Goal: Information Seeking & Learning: Check status

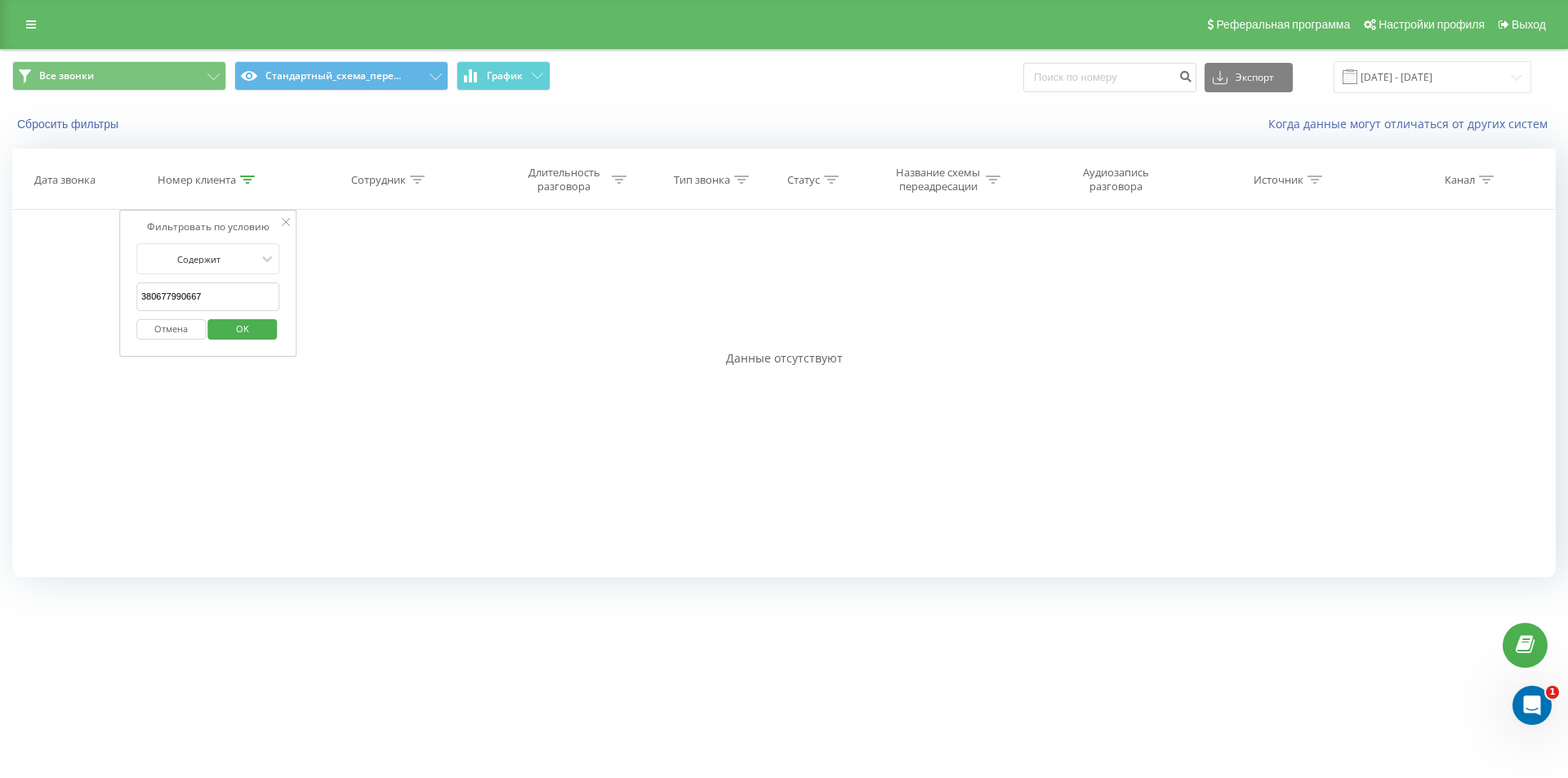
click at [234, 300] on input "380677990667" at bounding box center [208, 296] width 144 height 28
click at [236, 328] on span "OK" at bounding box center [242, 329] width 46 height 25
click at [252, 181] on icon at bounding box center [247, 179] width 15 height 8
drag, startPoint x: 257, startPoint y: 319, endPoint x: 252, endPoint y: 296, distance: 23.5
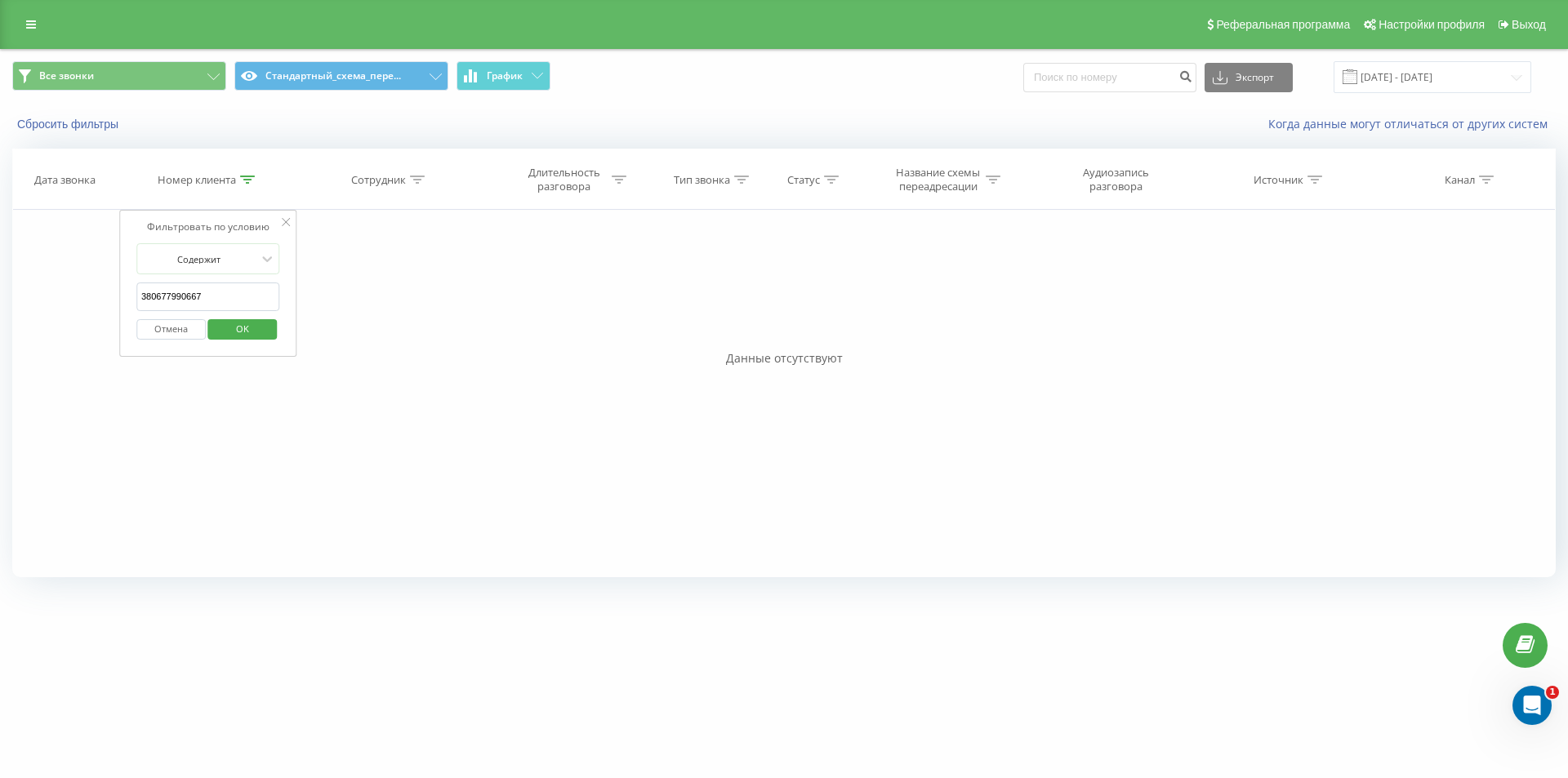
click at [257, 319] on span "OK" at bounding box center [242, 329] width 46 height 25
click at [244, 186] on div at bounding box center [247, 180] width 15 height 14
click at [181, 291] on input "380677990667" at bounding box center [208, 296] width 144 height 28
paste input "505873991"
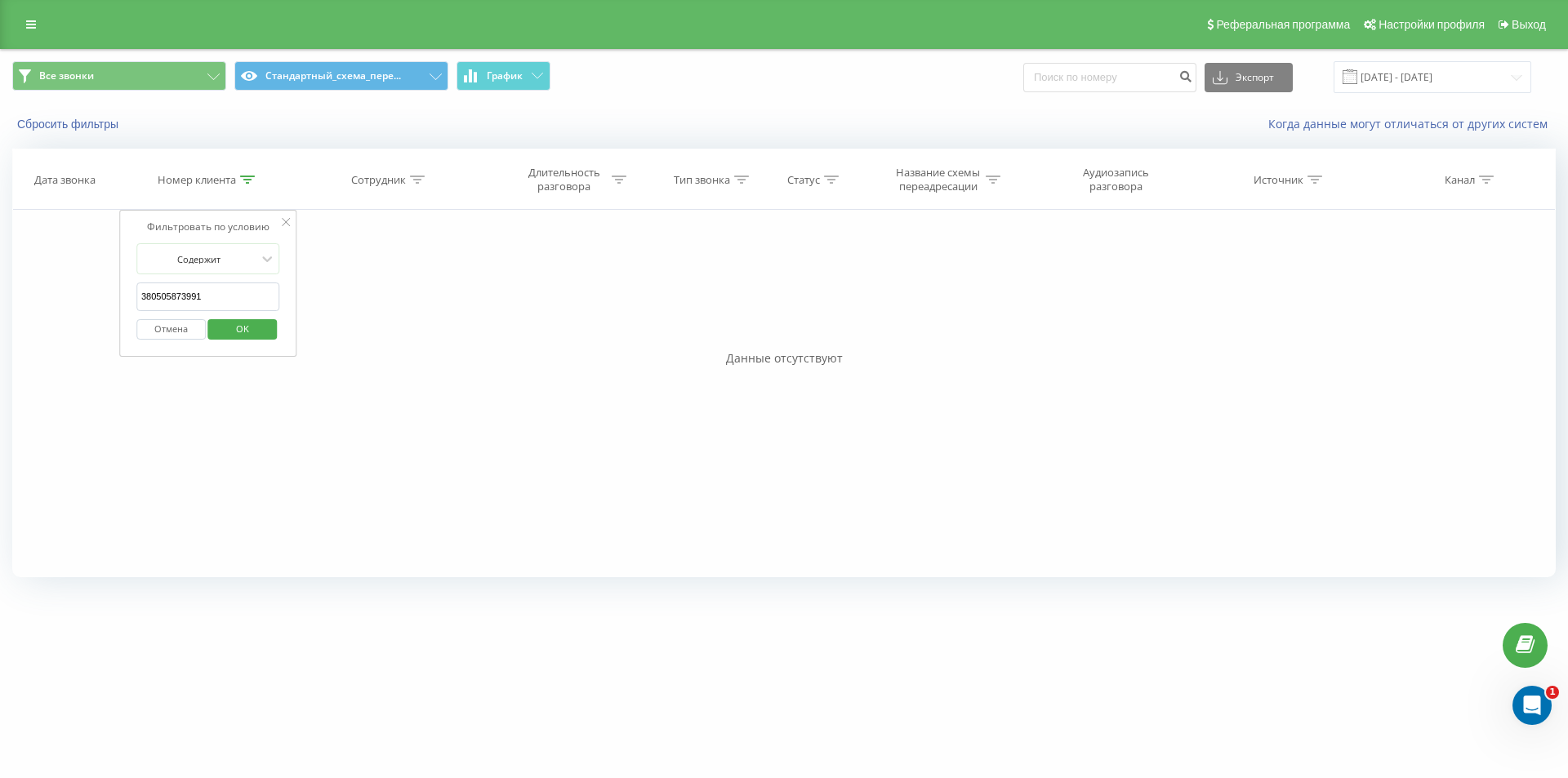
drag, startPoint x: 236, startPoint y: 328, endPoint x: 150, endPoint y: 6, distance: 333.3
click at [235, 328] on span "OK" at bounding box center [242, 329] width 46 height 25
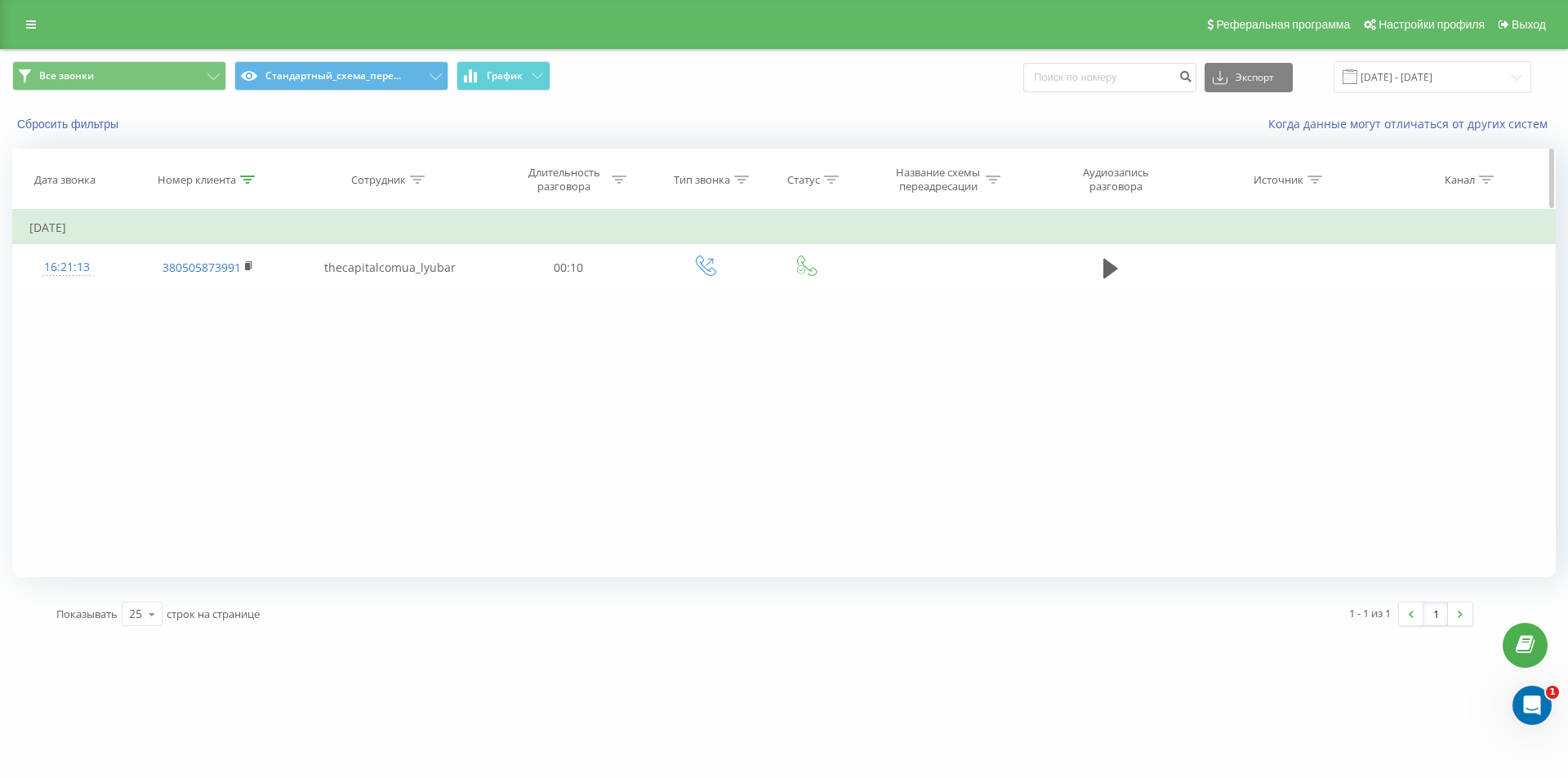
click at [249, 173] on div at bounding box center [247, 180] width 15 height 14
click at [216, 294] on input "380505873991" at bounding box center [208, 296] width 144 height 28
paste input "971299150"
type input "380971299150"
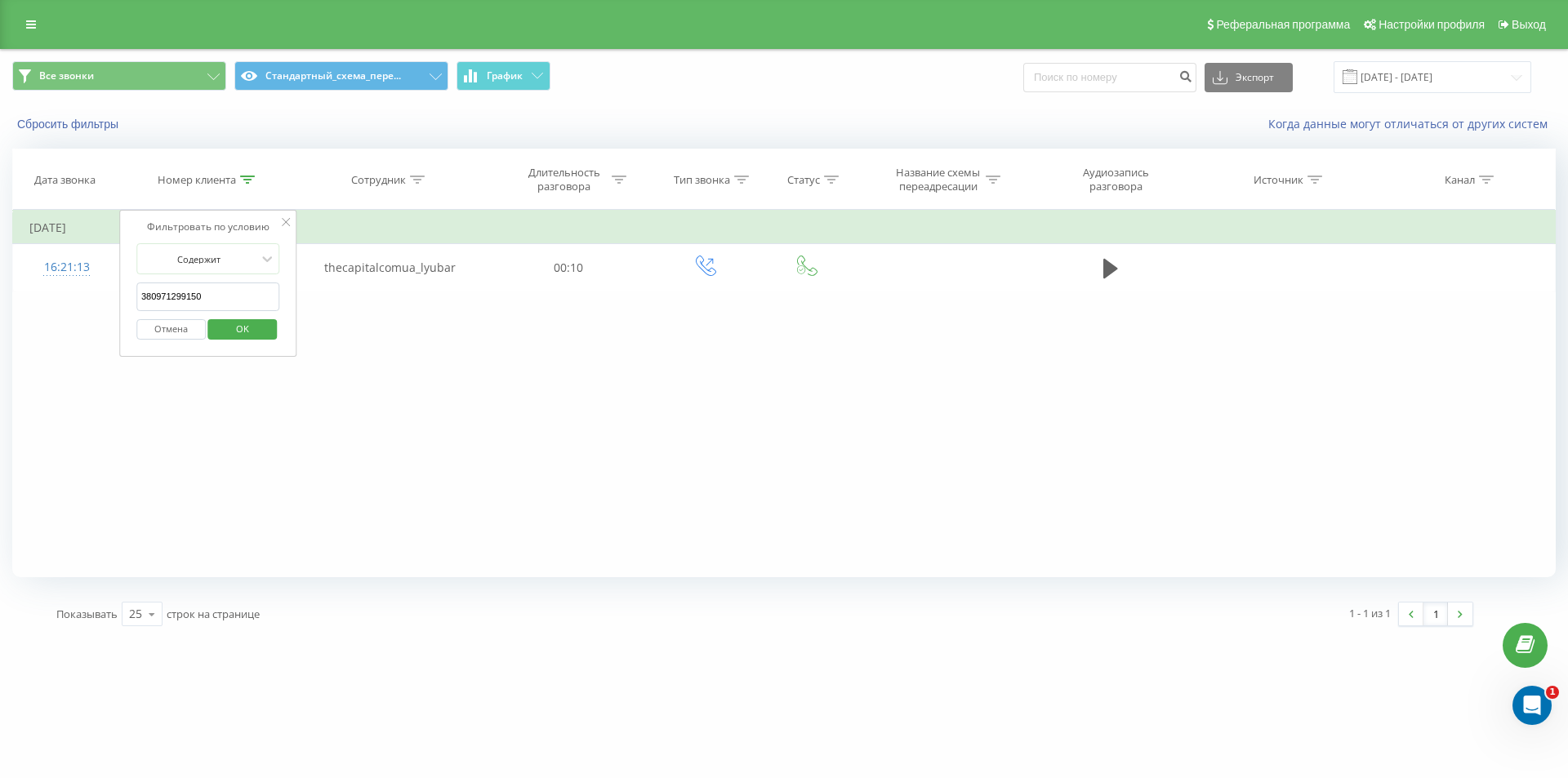
click at [226, 336] on span "OK" at bounding box center [242, 329] width 46 height 25
click at [253, 183] on icon at bounding box center [247, 179] width 15 height 8
click at [207, 288] on input "380971299150" at bounding box center [208, 296] width 144 height 28
click at [174, 295] on input "text" at bounding box center [208, 296] width 144 height 28
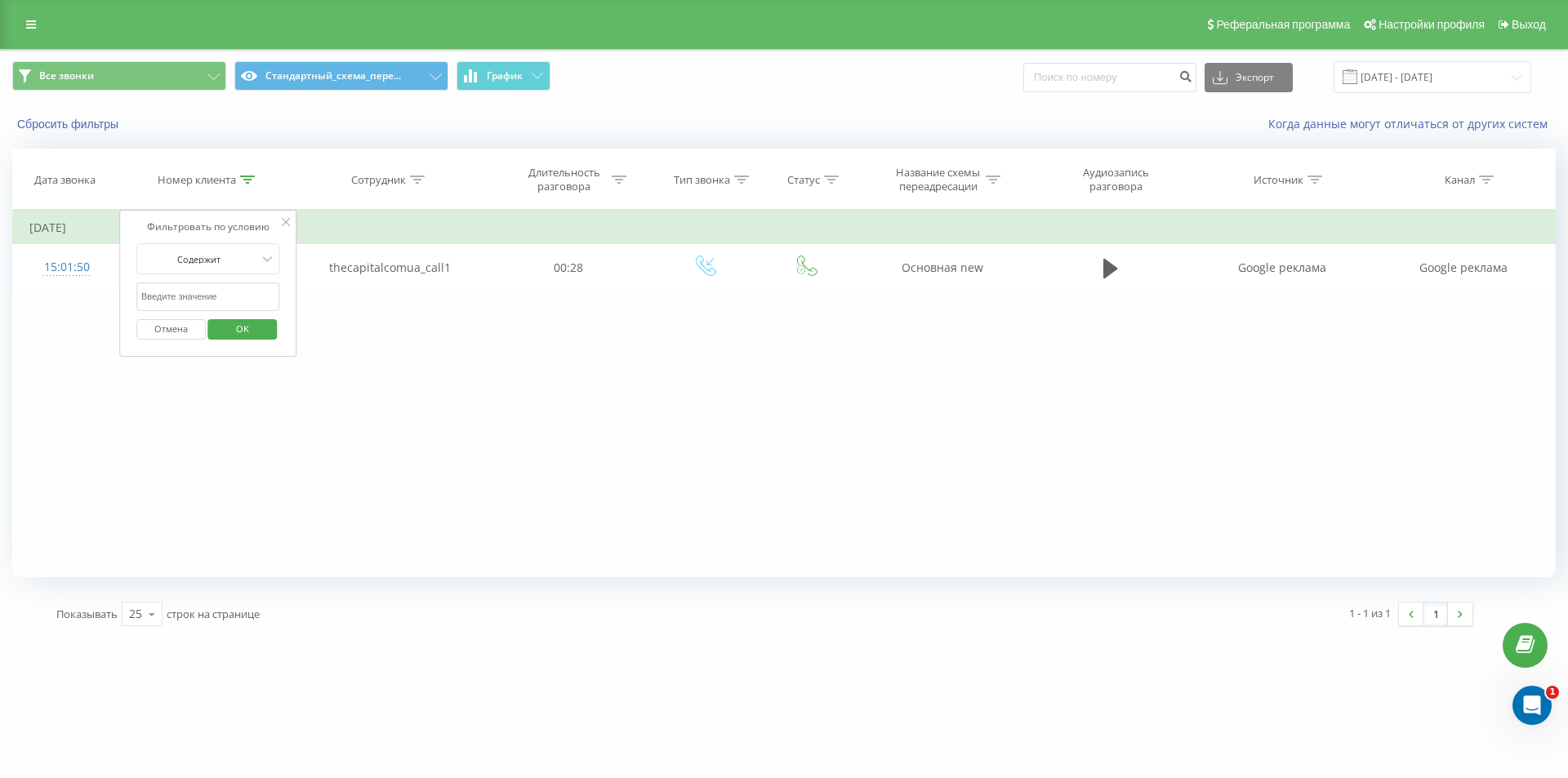
paste input "tel:[PHONE_NUMBER]"
drag, startPoint x: 159, startPoint y: 292, endPoint x: 57, endPoint y: 293, distance: 102.0
click at [80, 293] on div "Фильтровать по условию Содержит tel:[PHONE_NUMBER] Отмена OK Фильтровать по усл…" at bounding box center [784, 394] width 1544 height 368
click at [241, 334] on span "OK" at bounding box center [242, 329] width 46 height 25
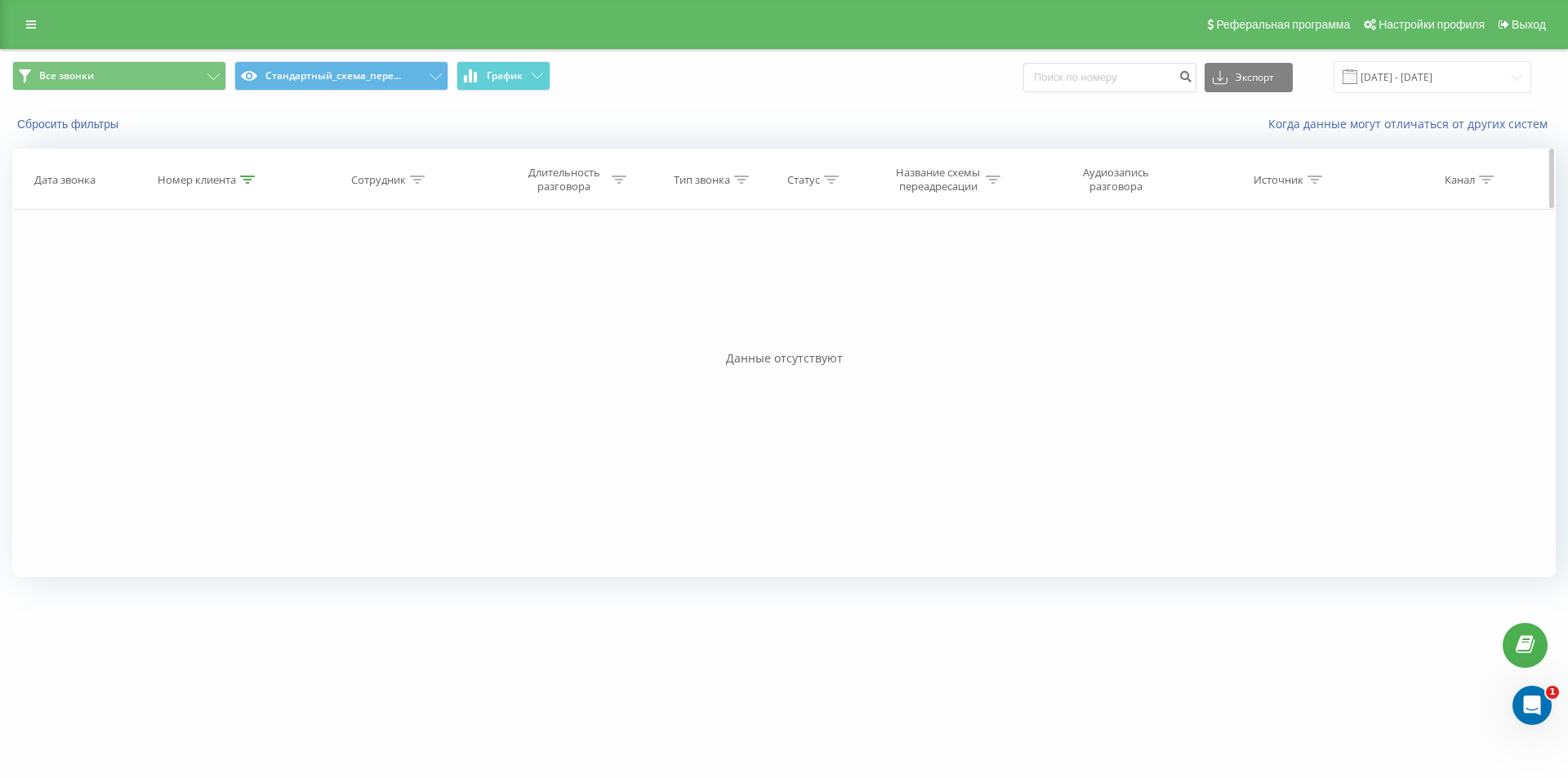
click at [249, 179] on icon at bounding box center [247, 179] width 15 height 8
click at [239, 302] on input "380937220777" at bounding box center [208, 296] width 144 height 28
paste input "85380965"
click at [250, 333] on span "OK" at bounding box center [242, 329] width 46 height 25
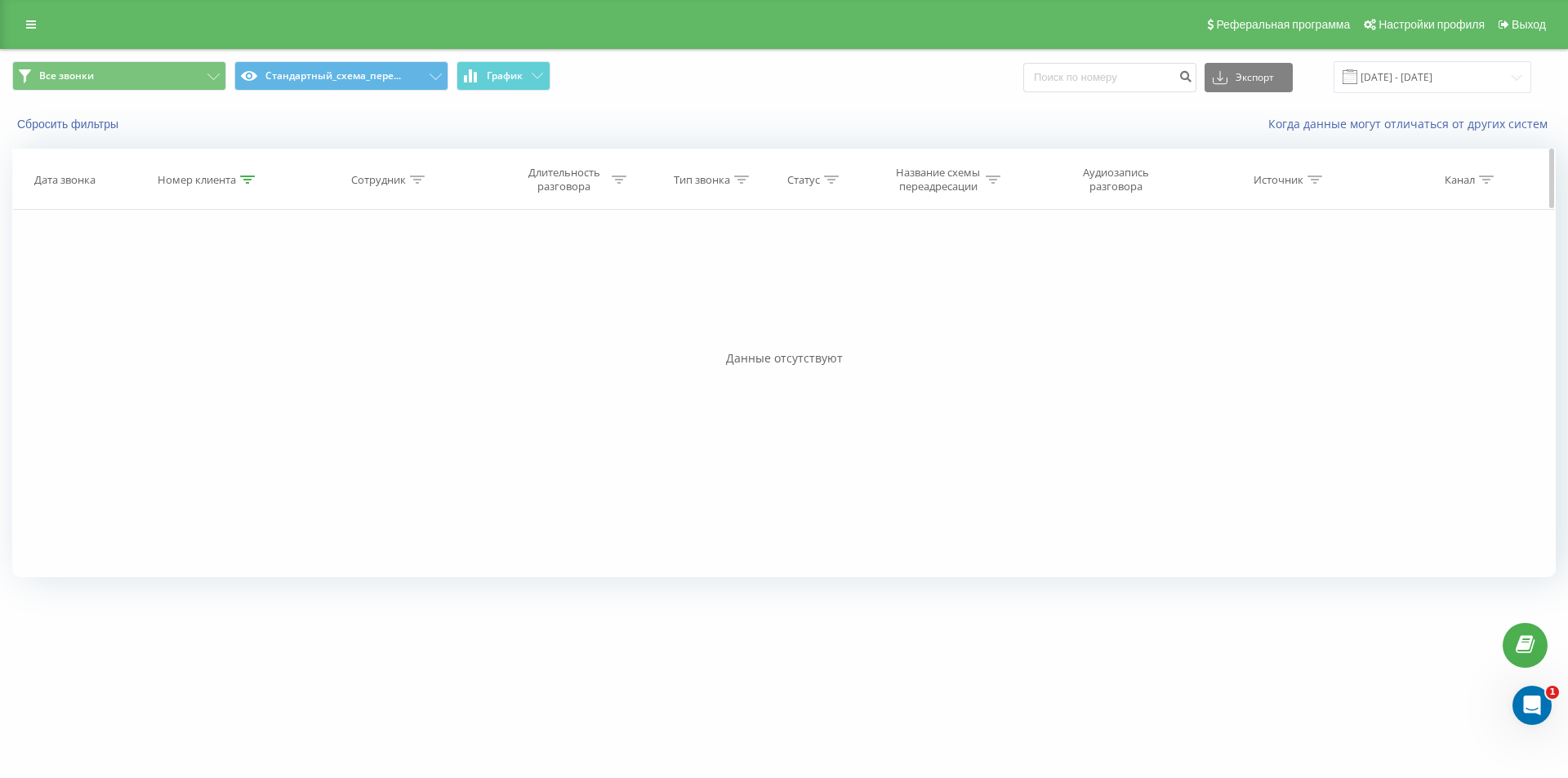
click at [252, 186] on div at bounding box center [247, 180] width 15 height 14
click at [215, 298] on input "380985380965" at bounding box center [208, 296] width 144 height 28
click at [216, 298] on input "380985380965" at bounding box center [208, 296] width 144 height 28
click at [227, 336] on span "OK" at bounding box center [242, 329] width 46 height 25
click at [242, 179] on icon at bounding box center [247, 179] width 15 height 8
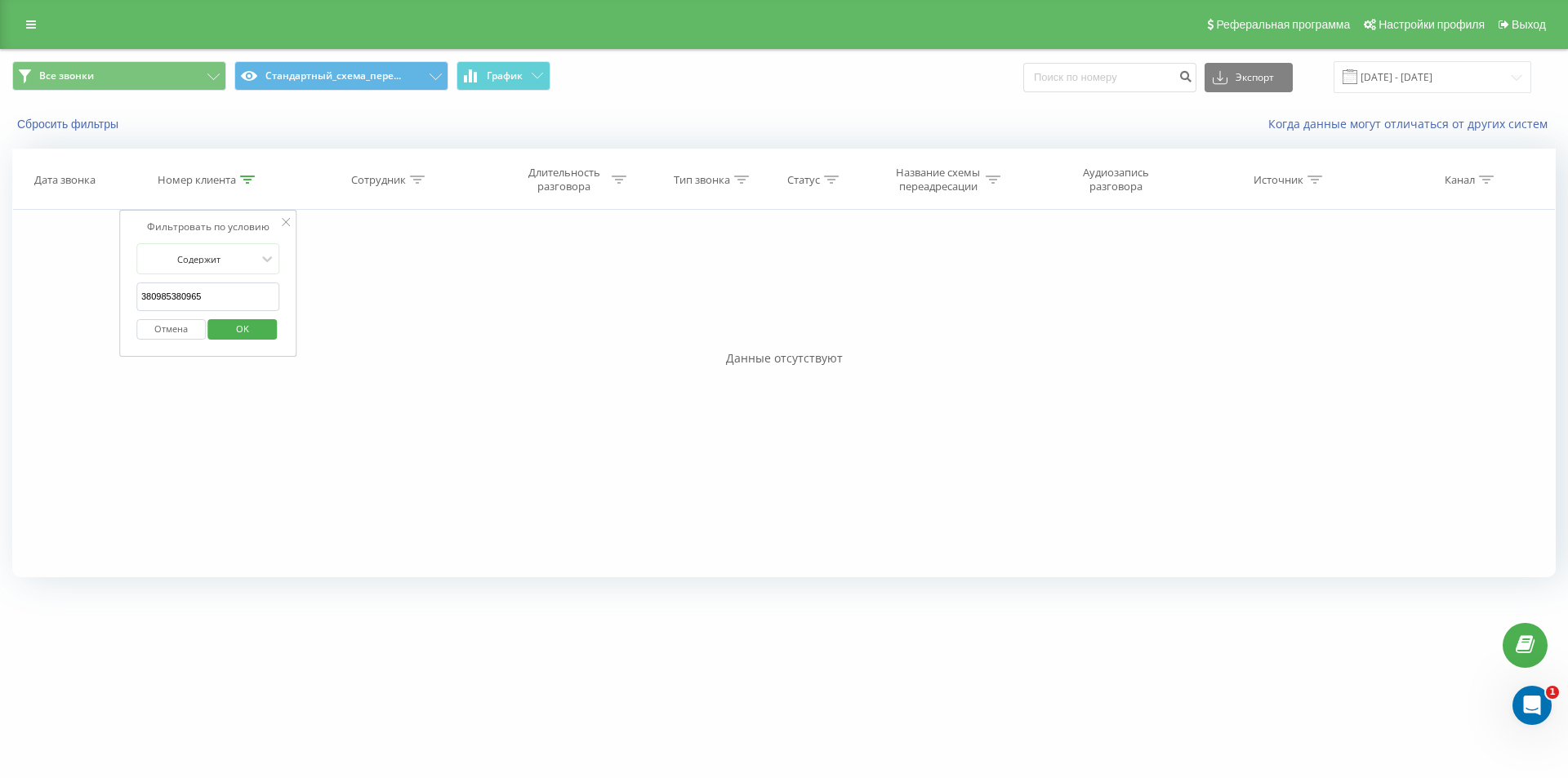
click at [231, 290] on input "380985380965" at bounding box center [208, 296] width 144 height 28
paste input "50720200"
click at [231, 317] on span "OK" at bounding box center [242, 329] width 46 height 25
click at [252, 180] on icon at bounding box center [247, 179] width 15 height 8
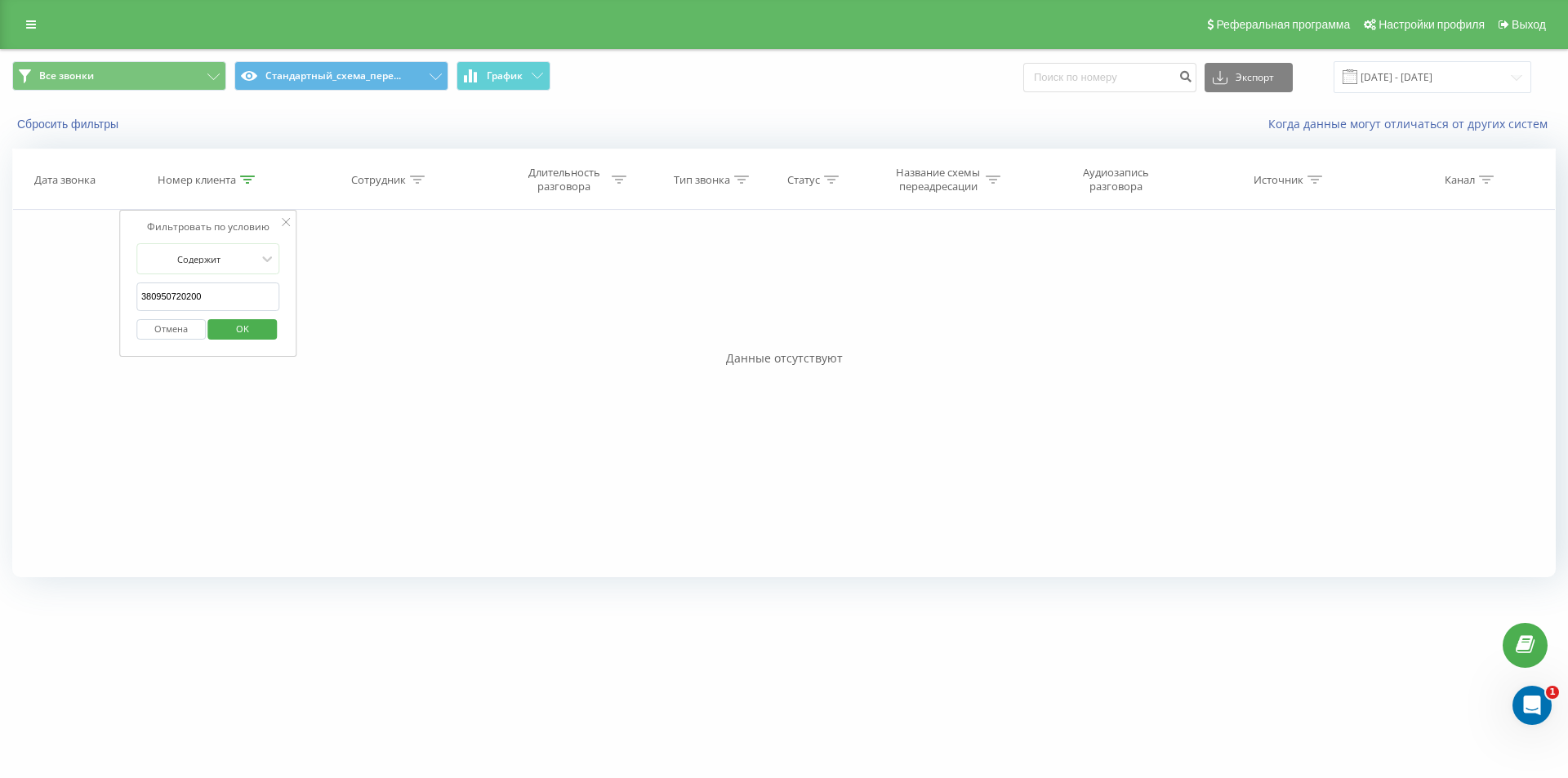
click at [230, 307] on input "380950720200" at bounding box center [208, 296] width 144 height 28
click at [232, 332] on span "OK" at bounding box center [242, 329] width 46 height 25
click at [250, 180] on icon at bounding box center [247, 179] width 15 height 8
click at [218, 295] on input "380950720200" at bounding box center [208, 296] width 144 height 28
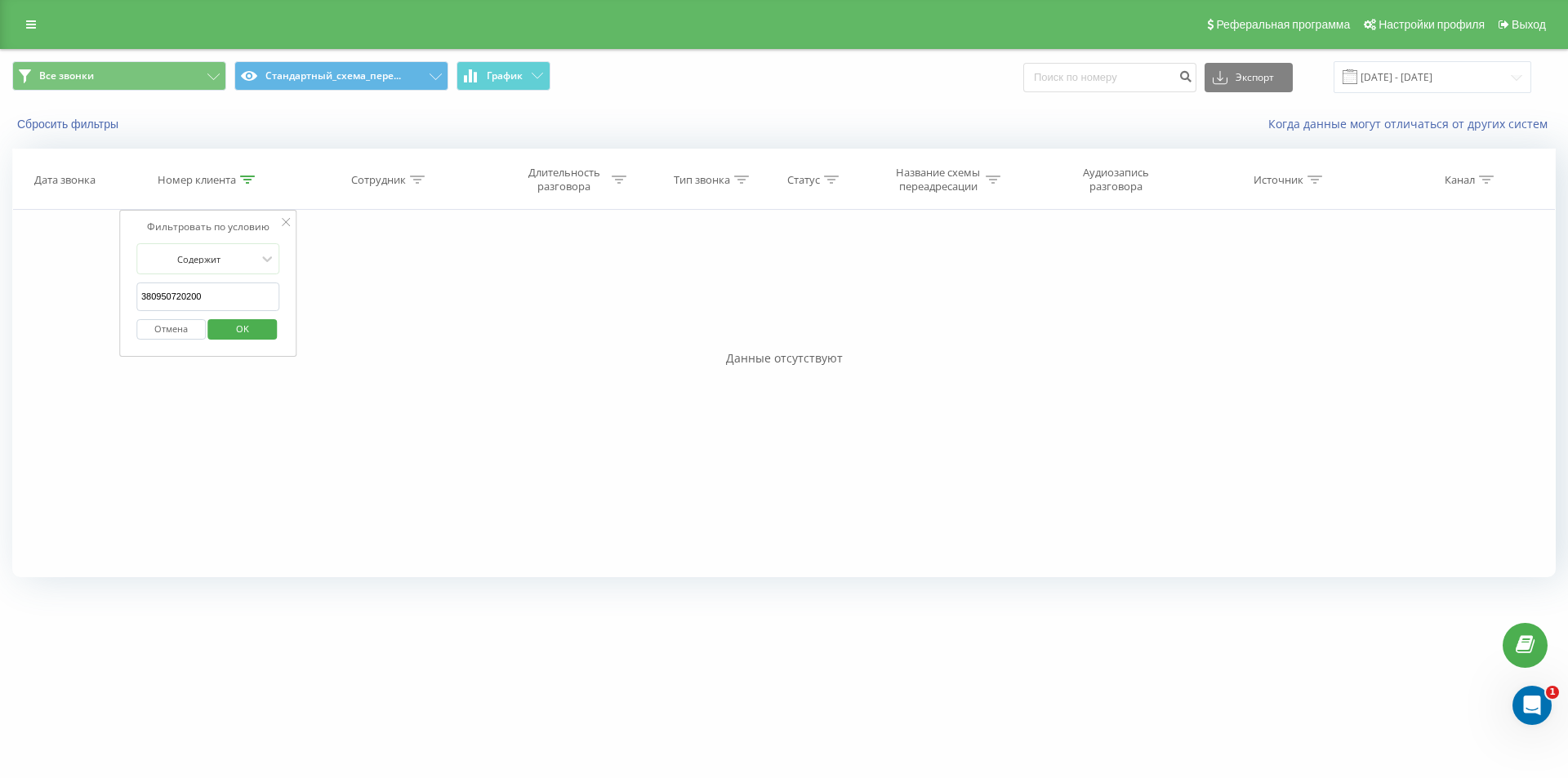
drag, startPoint x: 218, startPoint y: 295, endPoint x: 228, endPoint y: 309, distance: 17.2
click at [219, 298] on input "380950720200" at bounding box center [208, 296] width 144 height 28
click at [216, 298] on input "м" at bounding box center [208, 296] width 144 height 28
paste input "380673003347"
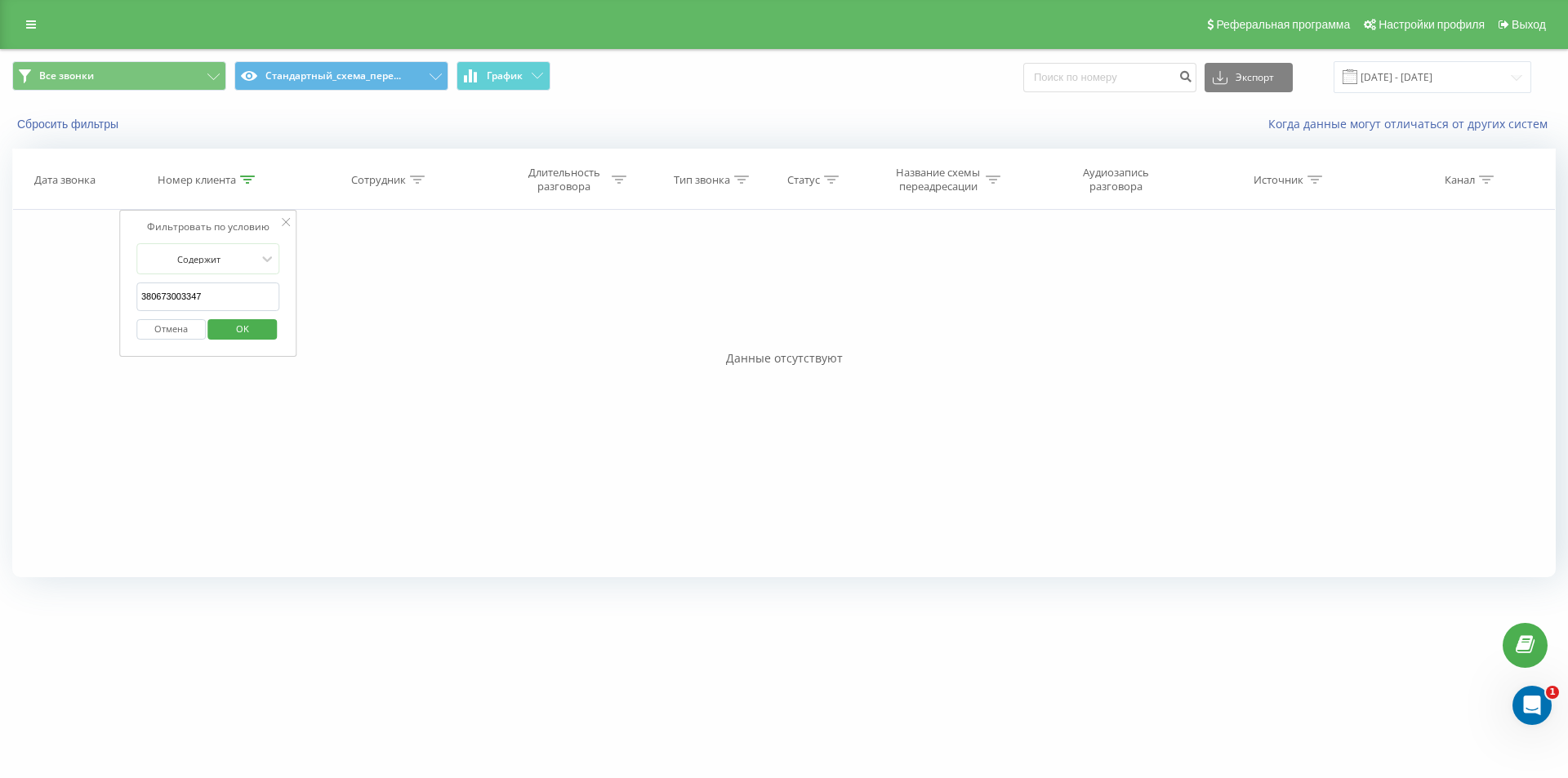
click at [231, 332] on span "OK" at bounding box center [242, 329] width 46 height 25
click at [252, 179] on icon at bounding box center [247, 179] width 15 height 8
click at [216, 308] on input "380673003347" at bounding box center [208, 296] width 144 height 28
paste input "504499912"
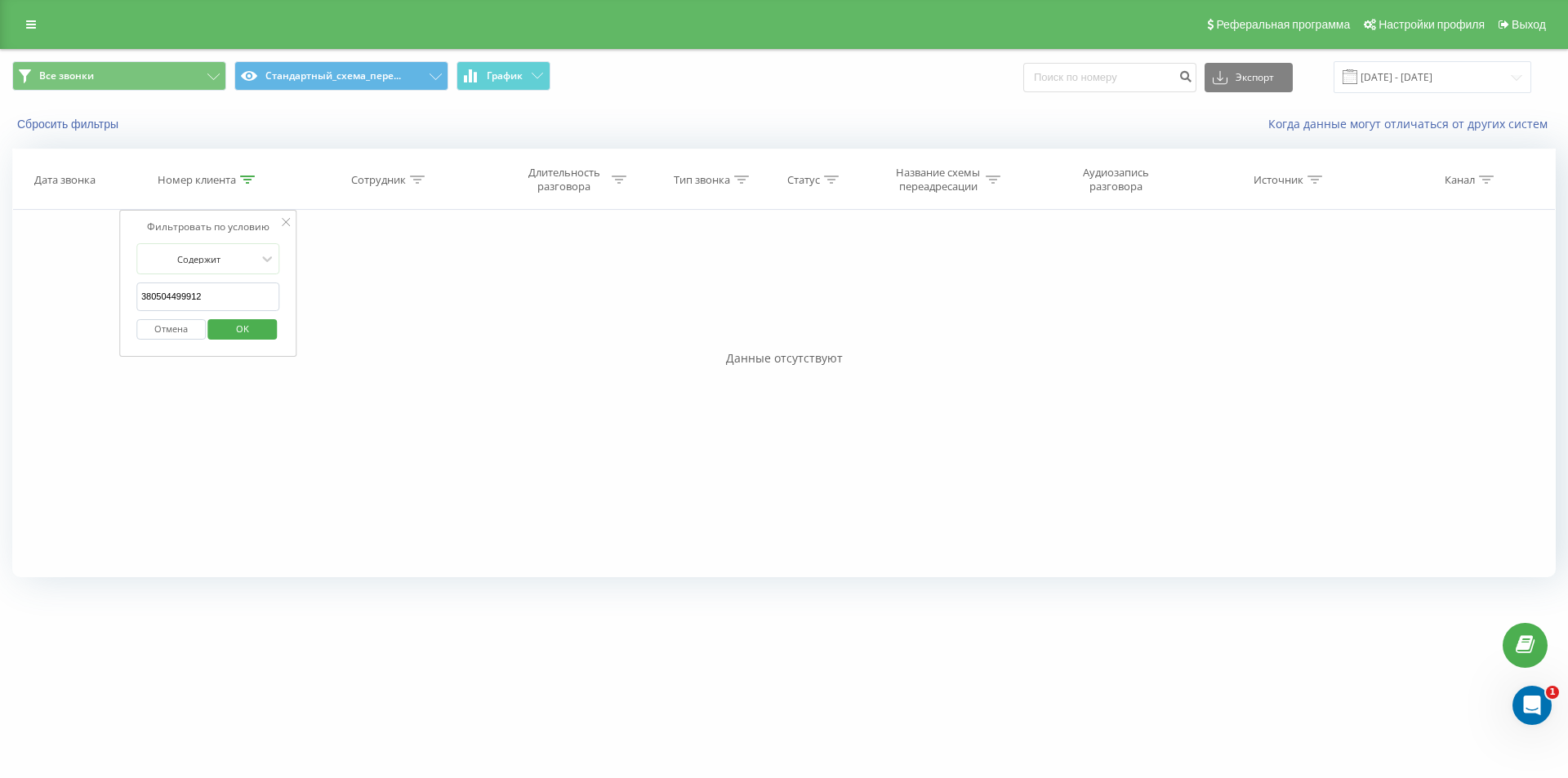
drag, startPoint x: 241, startPoint y: 328, endPoint x: 189, endPoint y: 196, distance: 141.9
click at [242, 328] on span "OK" at bounding box center [242, 329] width 46 height 25
click at [245, 173] on div at bounding box center [247, 180] width 15 height 14
click at [225, 304] on input "380504499912" at bounding box center [208, 296] width 144 height 28
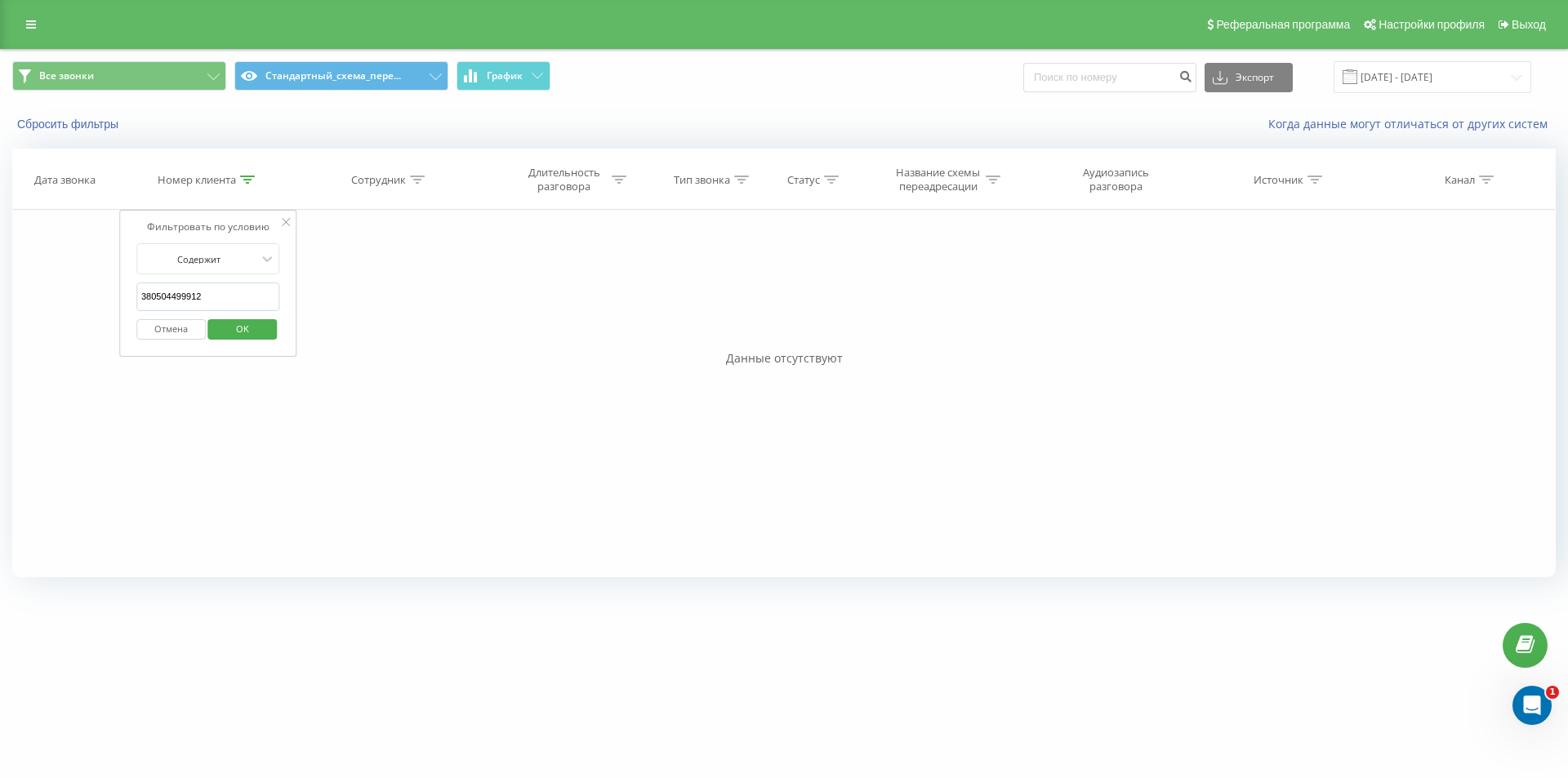
paste input "634079797"
click at [233, 328] on span "OK" at bounding box center [242, 329] width 46 height 25
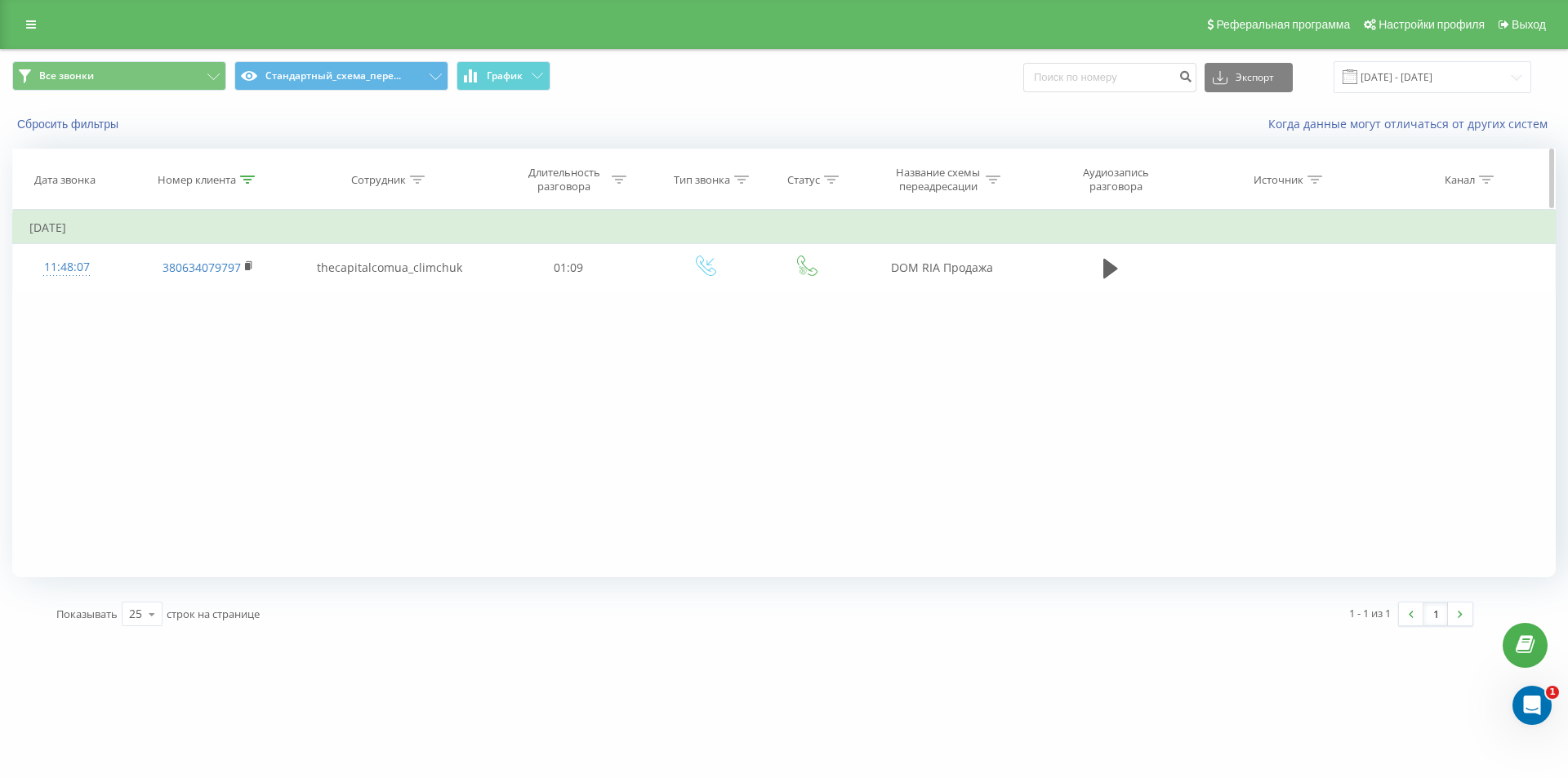
click at [251, 174] on div at bounding box center [247, 180] width 15 height 14
click at [196, 313] on div "Отмена OK" at bounding box center [208, 330] width 144 height 37
click at [210, 299] on input "380634079797" at bounding box center [208, 296] width 144 height 28
drag, startPoint x: 210, startPoint y: 299, endPoint x: 225, endPoint y: 323, distance: 28.3
click at [211, 299] on input "380634079797" at bounding box center [208, 296] width 144 height 28
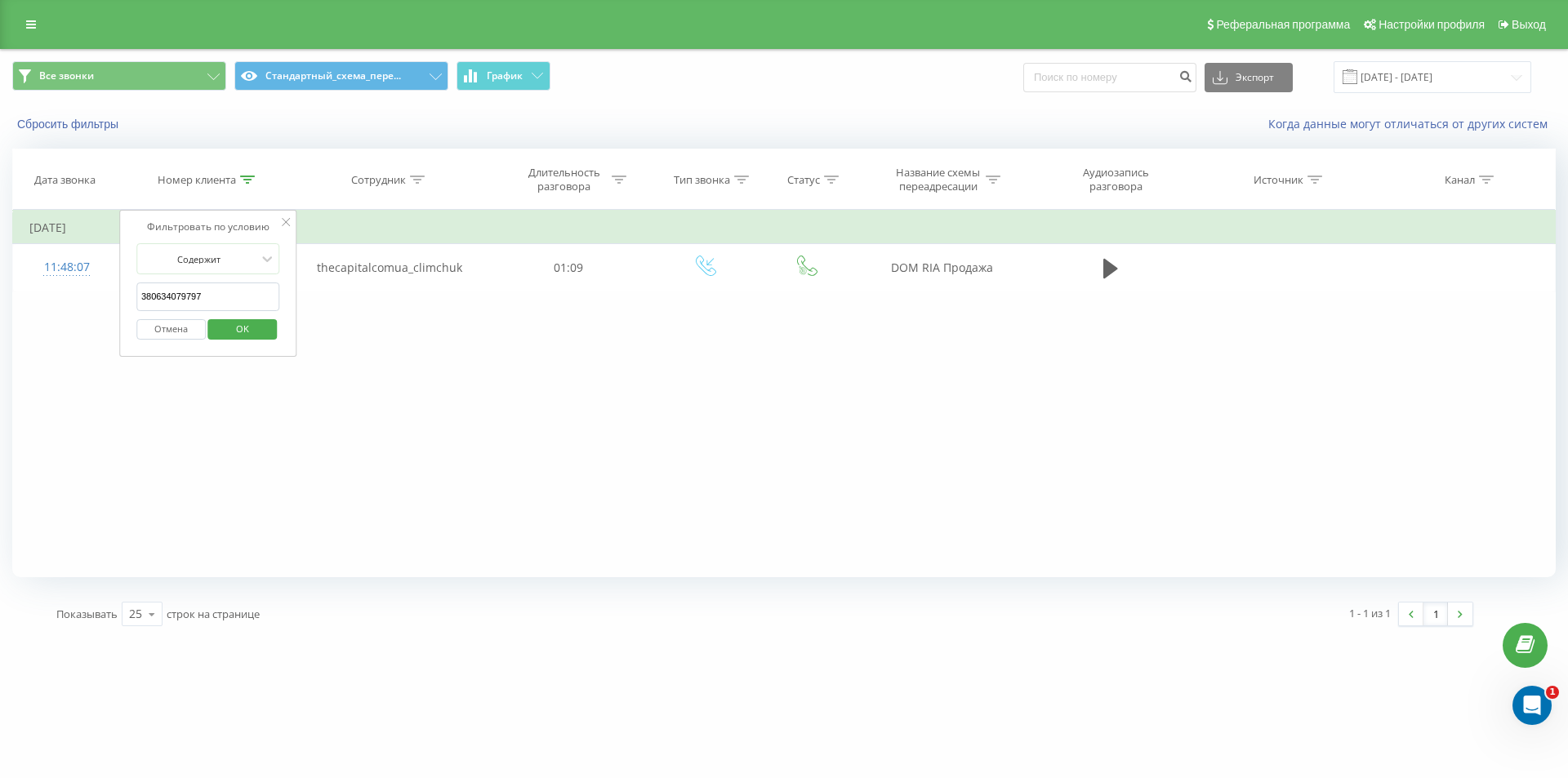
paste input "75464900"
drag, startPoint x: 227, startPoint y: 326, endPoint x: 178, endPoint y: 175, distance: 158.8
click at [229, 327] on span "OK" at bounding box center [242, 329] width 46 height 25
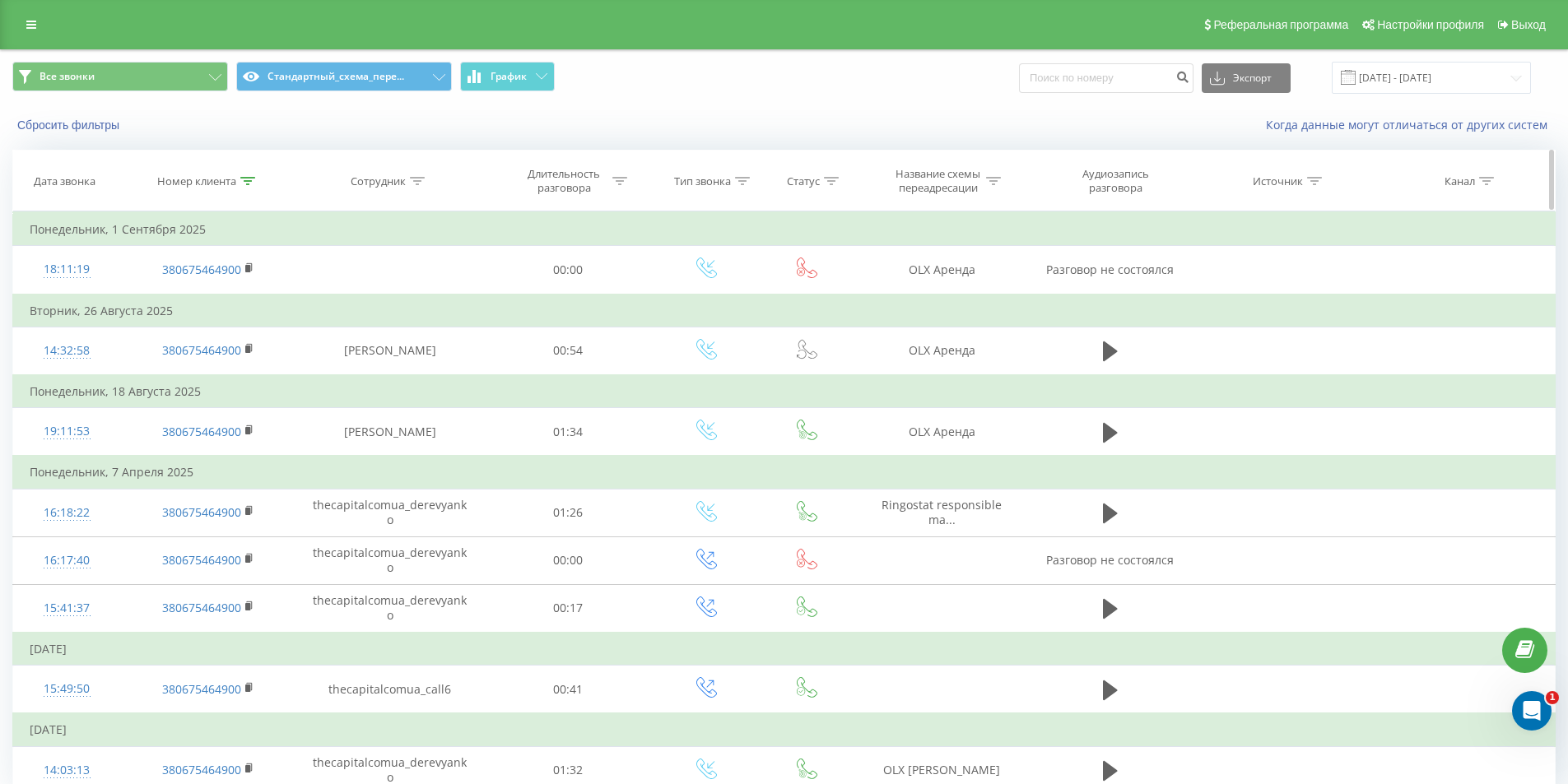
drag, startPoint x: 241, startPoint y: 169, endPoint x: 246, endPoint y: 180, distance: 12.1
click at [243, 174] on th "Номер клиента" at bounding box center [208, 181] width 176 height 61
click at [248, 181] on icon at bounding box center [247, 180] width 15 height 8
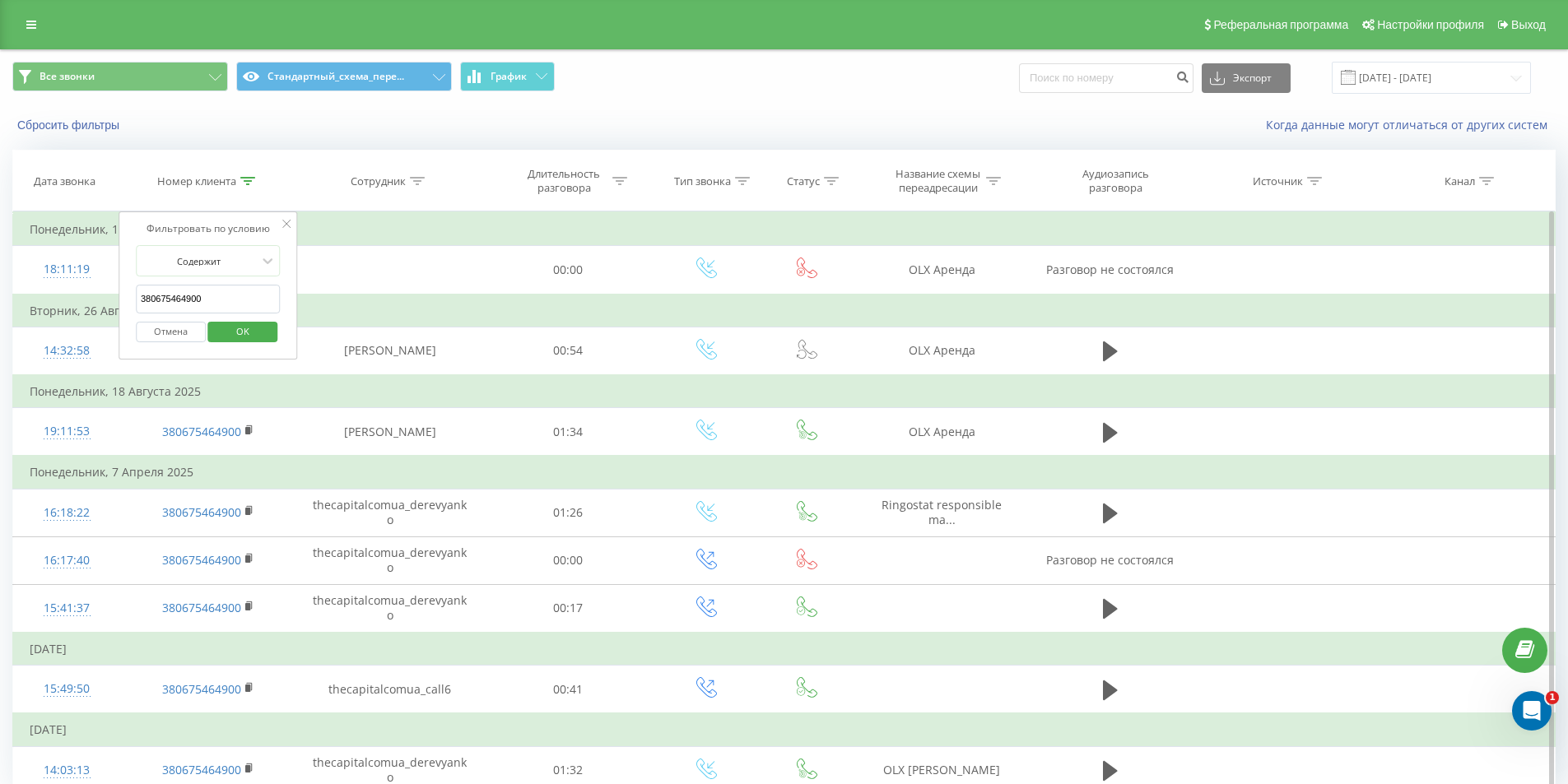
click at [258, 286] on input "380675464900" at bounding box center [209, 298] width 145 height 28
paste input "999727897"
click at [235, 333] on span "OK" at bounding box center [242, 331] width 46 height 25
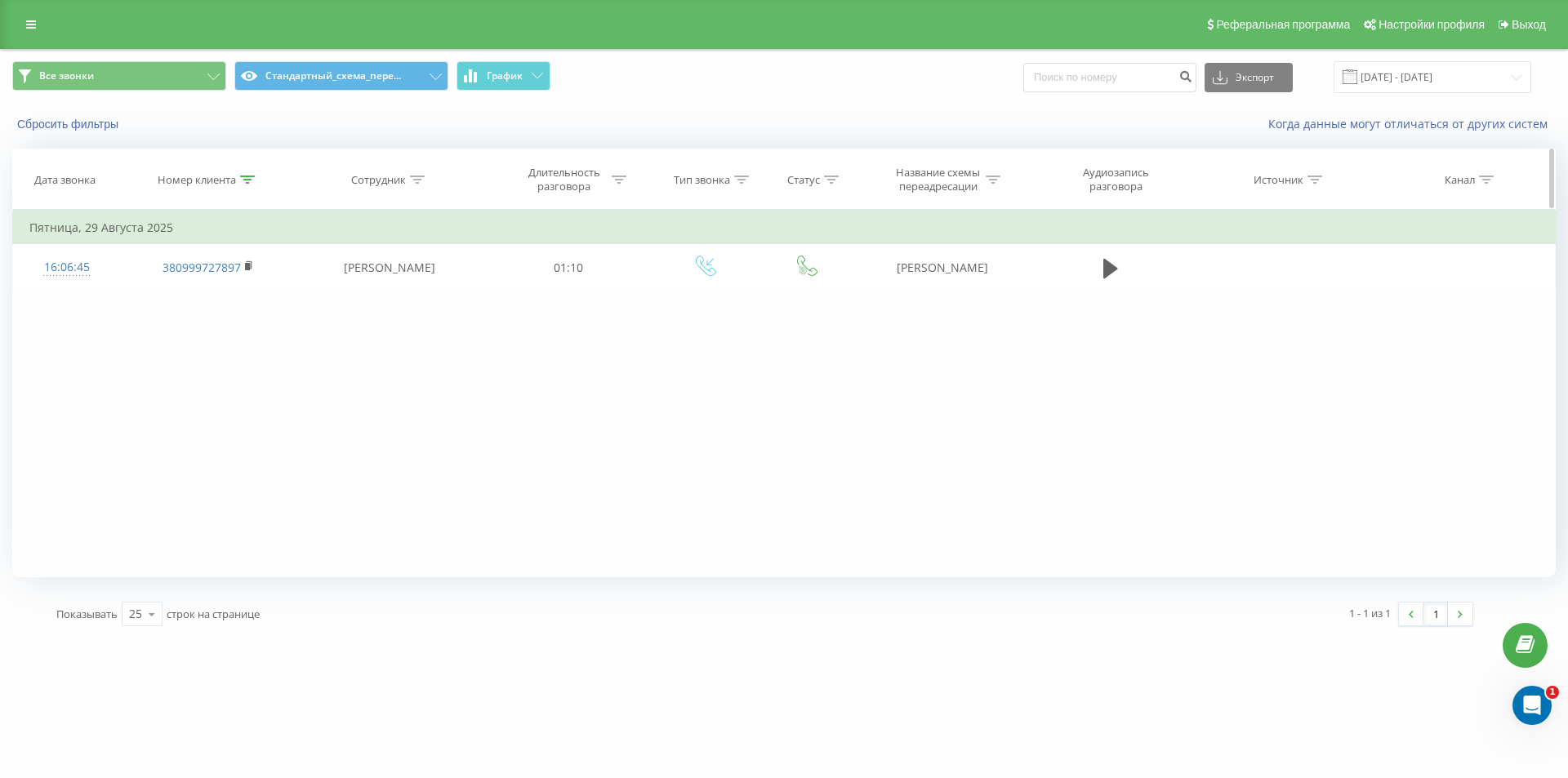
click at [252, 173] on th "Номер клиента" at bounding box center [207, 180] width 175 height 60
click at [252, 176] on icon at bounding box center [247, 179] width 15 height 8
click at [201, 298] on input "380999727897" at bounding box center [208, 296] width 144 height 28
drag, startPoint x: 201, startPoint y: 298, endPoint x: 207, endPoint y: 318, distance: 20.9
click at [202, 298] on input "380999727897" at bounding box center [208, 296] width 144 height 28
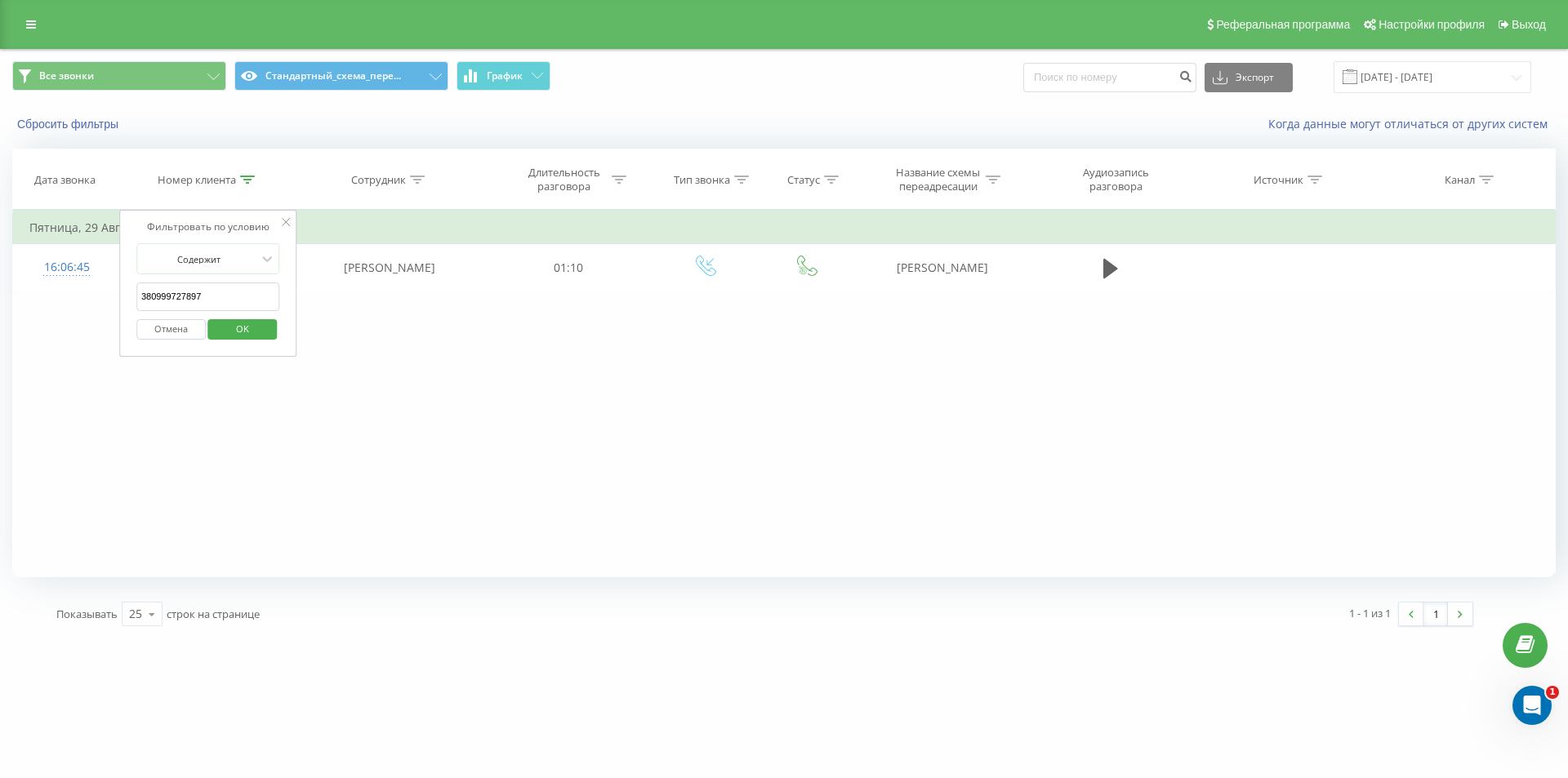
paste input "380736205790"
click at [219, 293] on input "38099972789380736205790" at bounding box center [208, 296] width 144 height 28
drag, startPoint x: 219, startPoint y: 293, endPoint x: 237, endPoint y: 315, distance: 28.4
click at [222, 293] on input "38099972789380736205790" at bounding box center [208, 296] width 144 height 28
paste input "text"
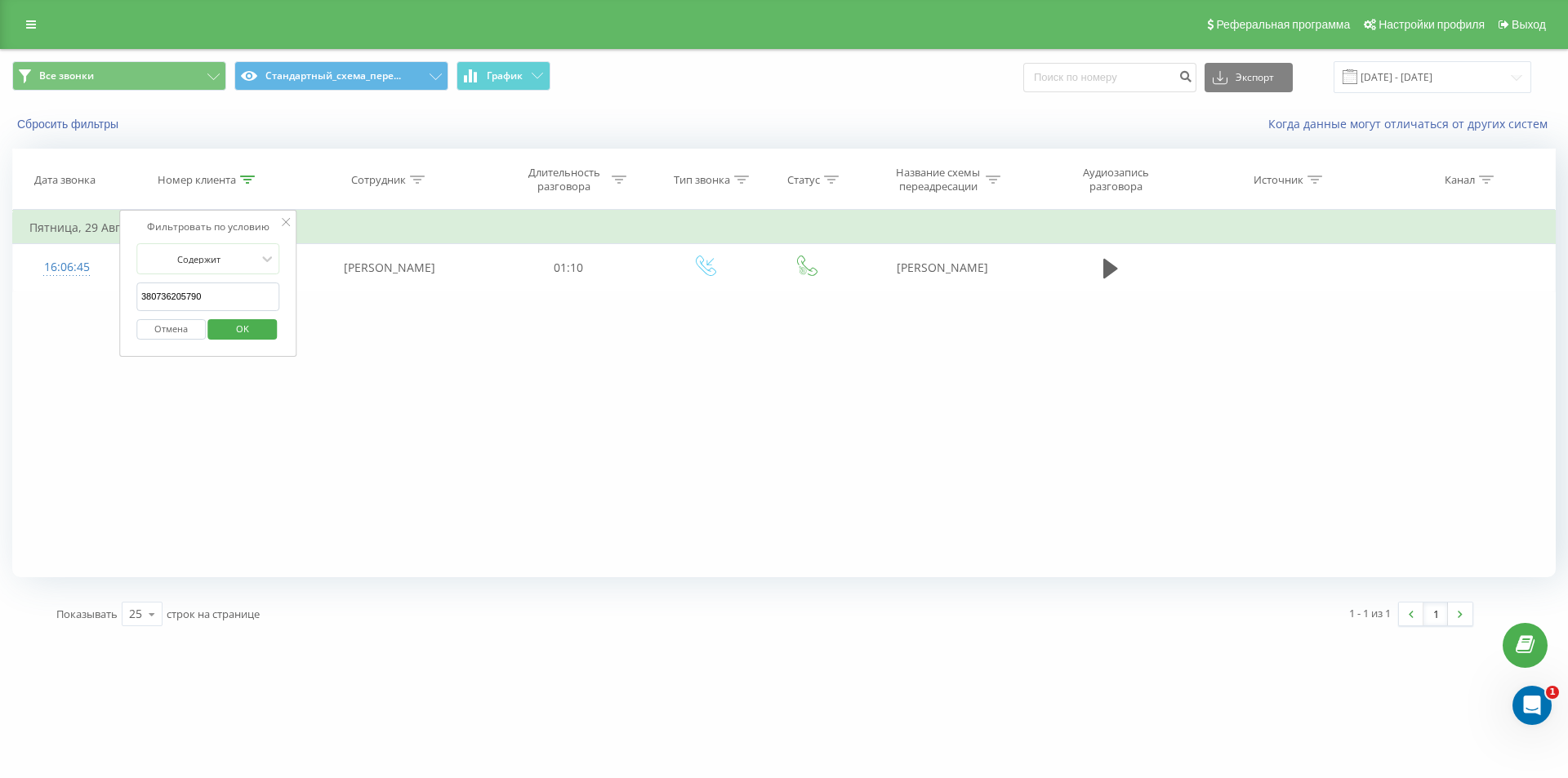
click at [241, 324] on span "OK" at bounding box center [242, 329] width 46 height 25
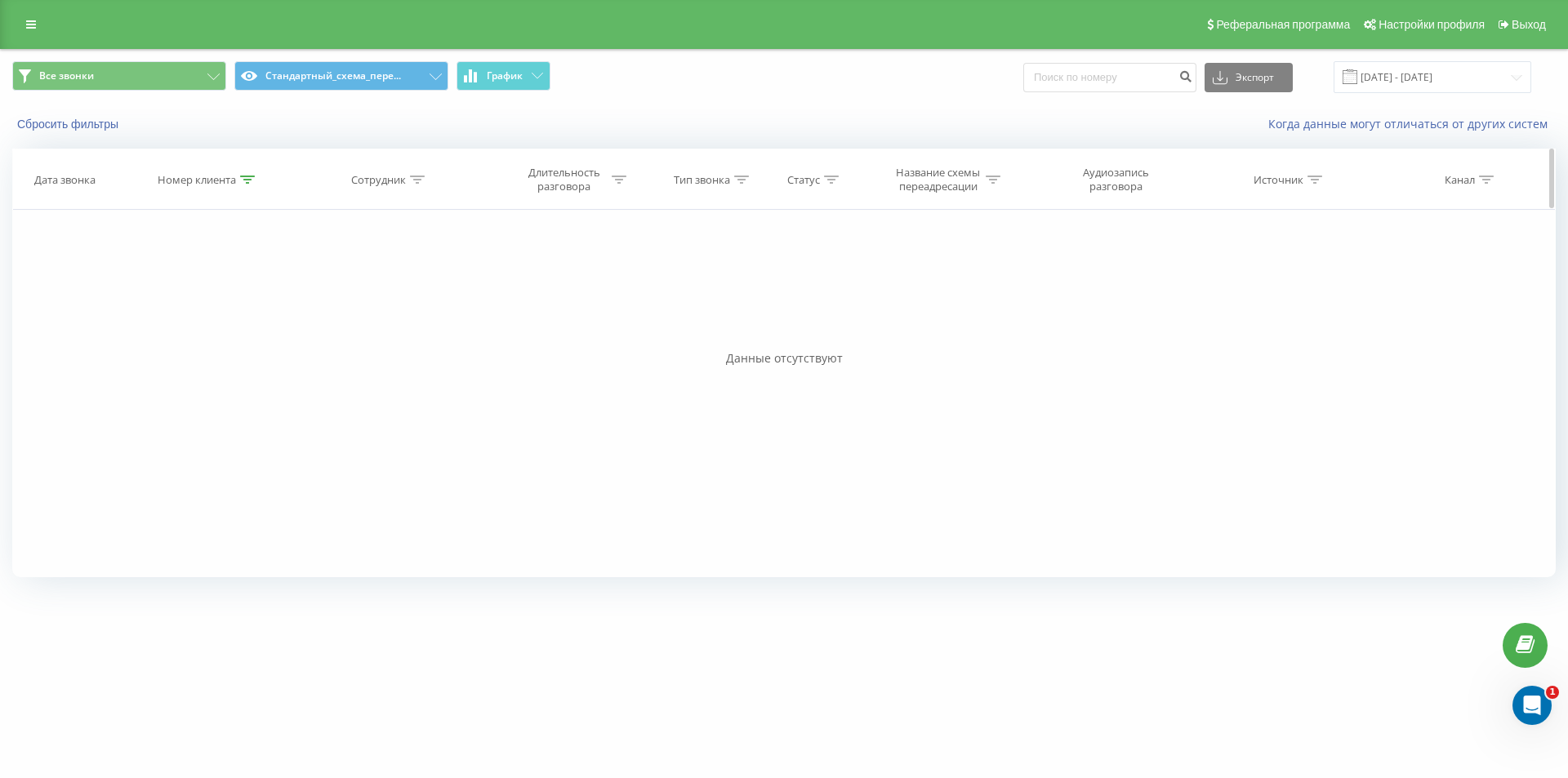
click at [250, 179] on icon at bounding box center [247, 179] width 15 height 8
click at [237, 298] on input "380736205790" at bounding box center [208, 296] width 144 height 28
click at [246, 285] on input "380736205790" at bounding box center [208, 296] width 144 height 28
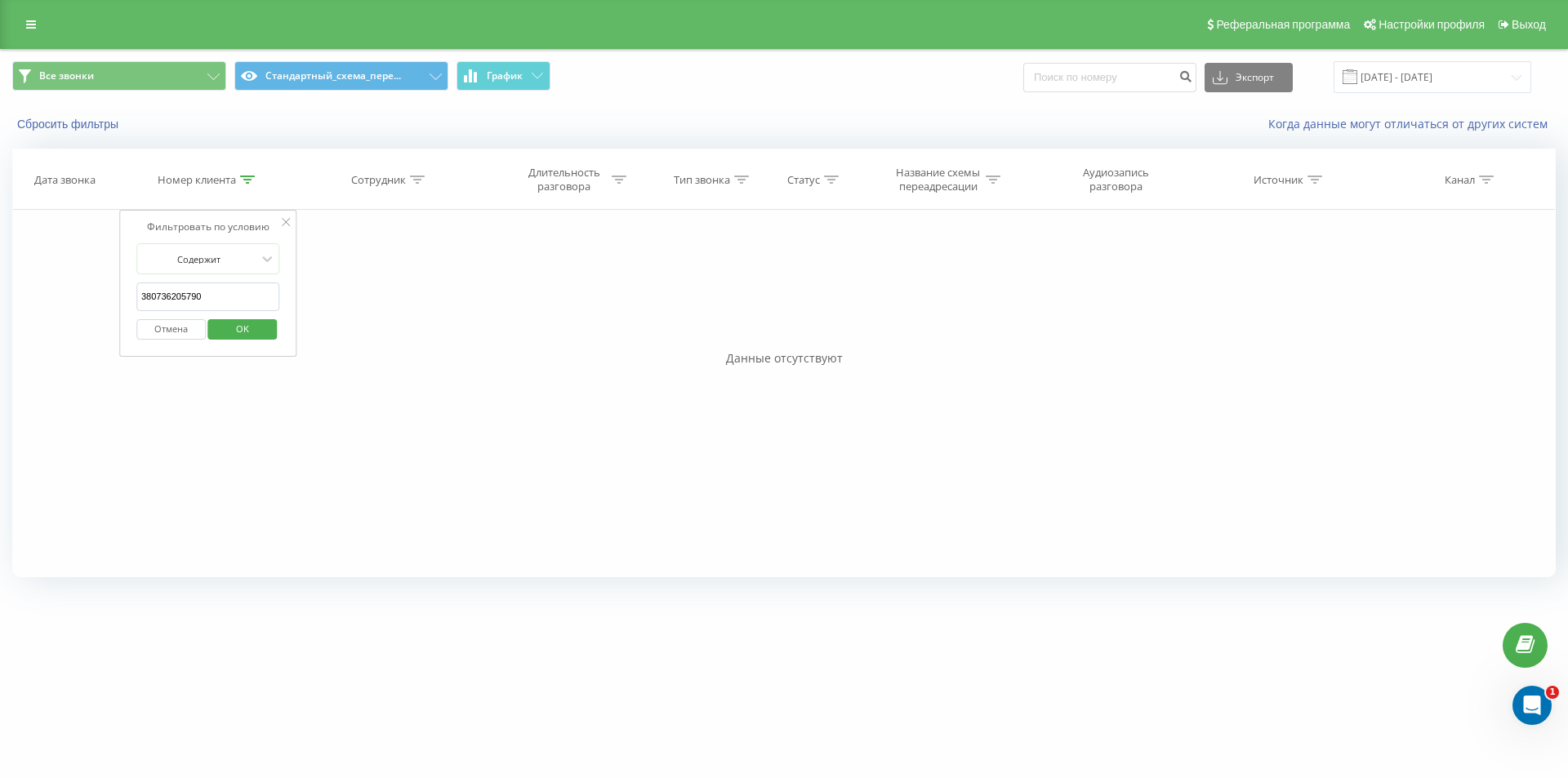
paste input "639668078"
click at [239, 339] on span "OK" at bounding box center [242, 329] width 46 height 25
click at [245, 183] on icon at bounding box center [247, 179] width 15 height 8
click at [228, 288] on input "380639668078" at bounding box center [208, 296] width 144 height 28
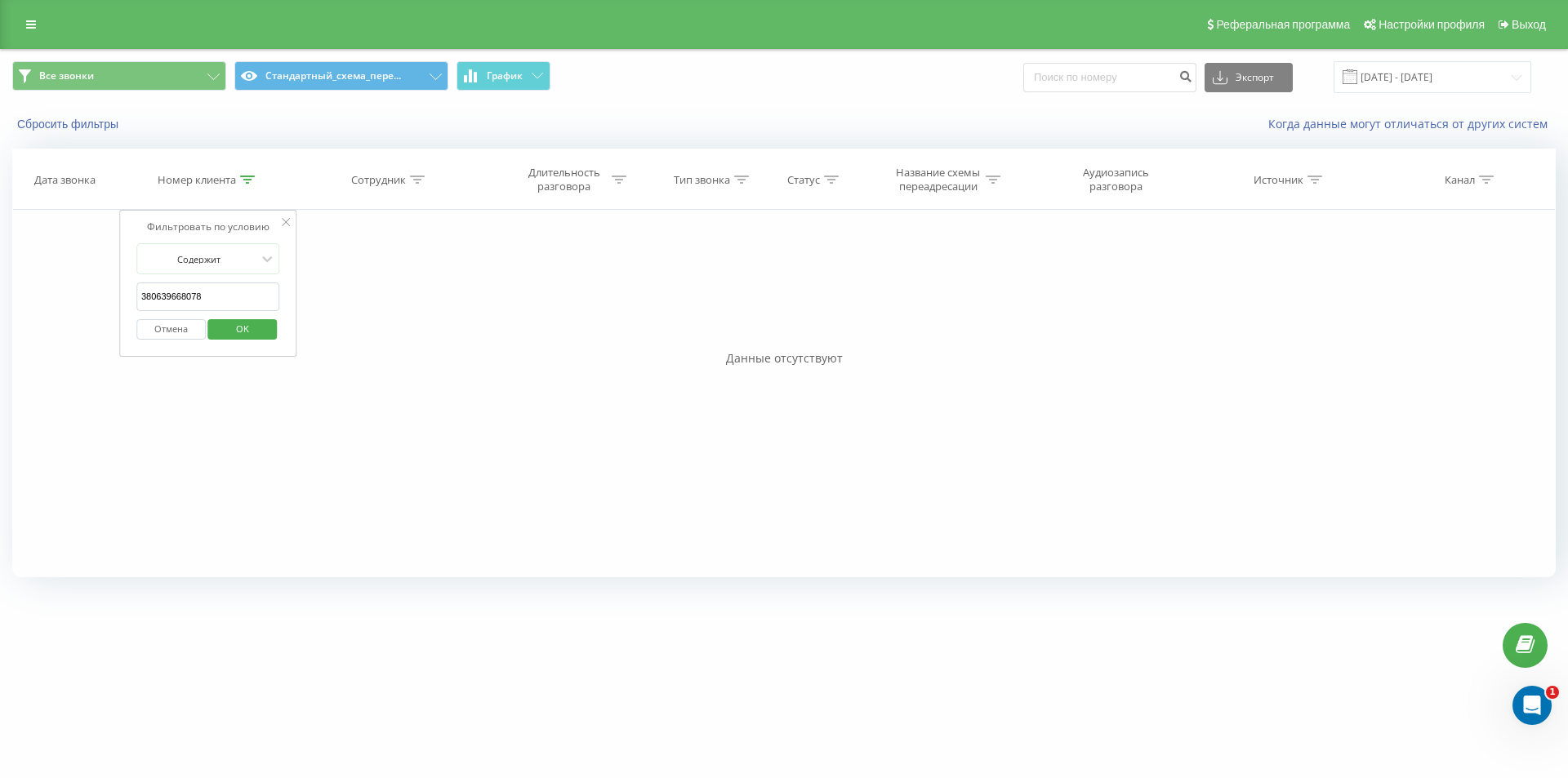
paste input "87614664"
type input "380687614664"
drag, startPoint x: 227, startPoint y: 323, endPoint x: 199, endPoint y: 126, distance: 199.0
click at [227, 323] on span "OK" at bounding box center [242, 329] width 46 height 25
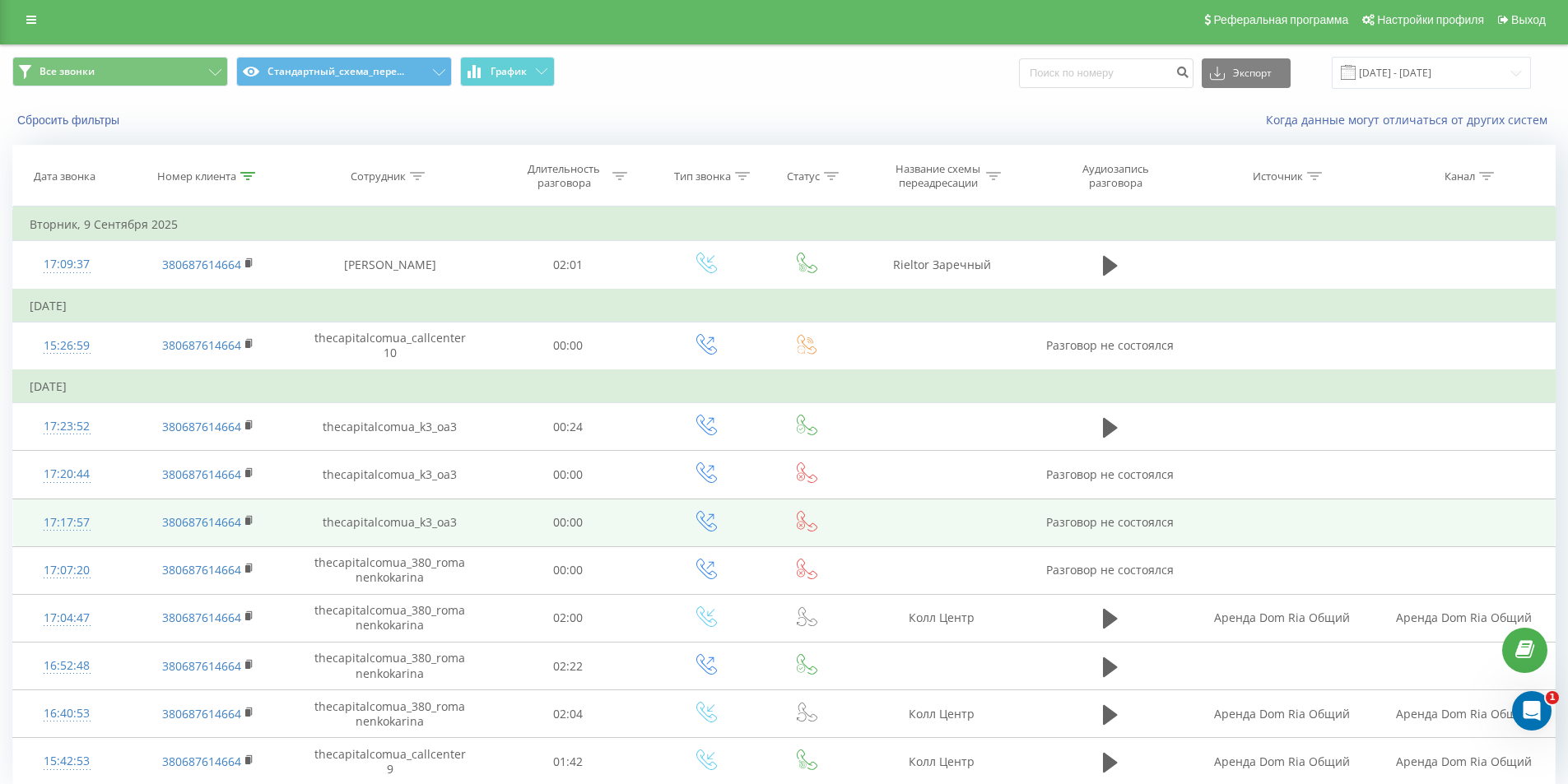
scroll to position [70, 0]
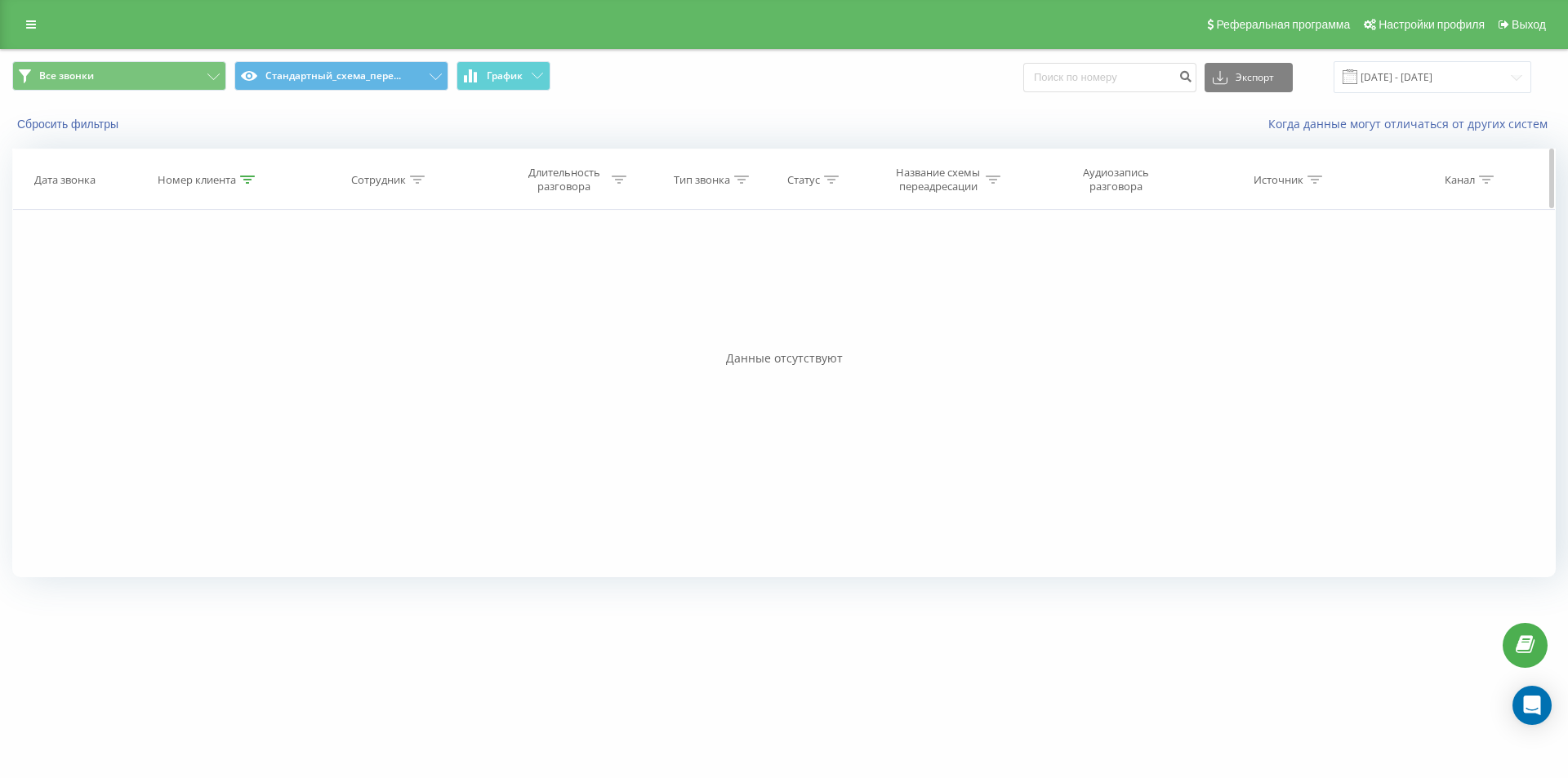
click at [249, 186] on div at bounding box center [247, 180] width 15 height 14
click at [222, 296] on input "380677990667" at bounding box center [208, 296] width 144 height 28
click at [222, 295] on input "380677990667" at bounding box center [208, 296] width 144 height 28
paste input "505873991"
click at [229, 324] on span "OK" at bounding box center [242, 329] width 46 height 25
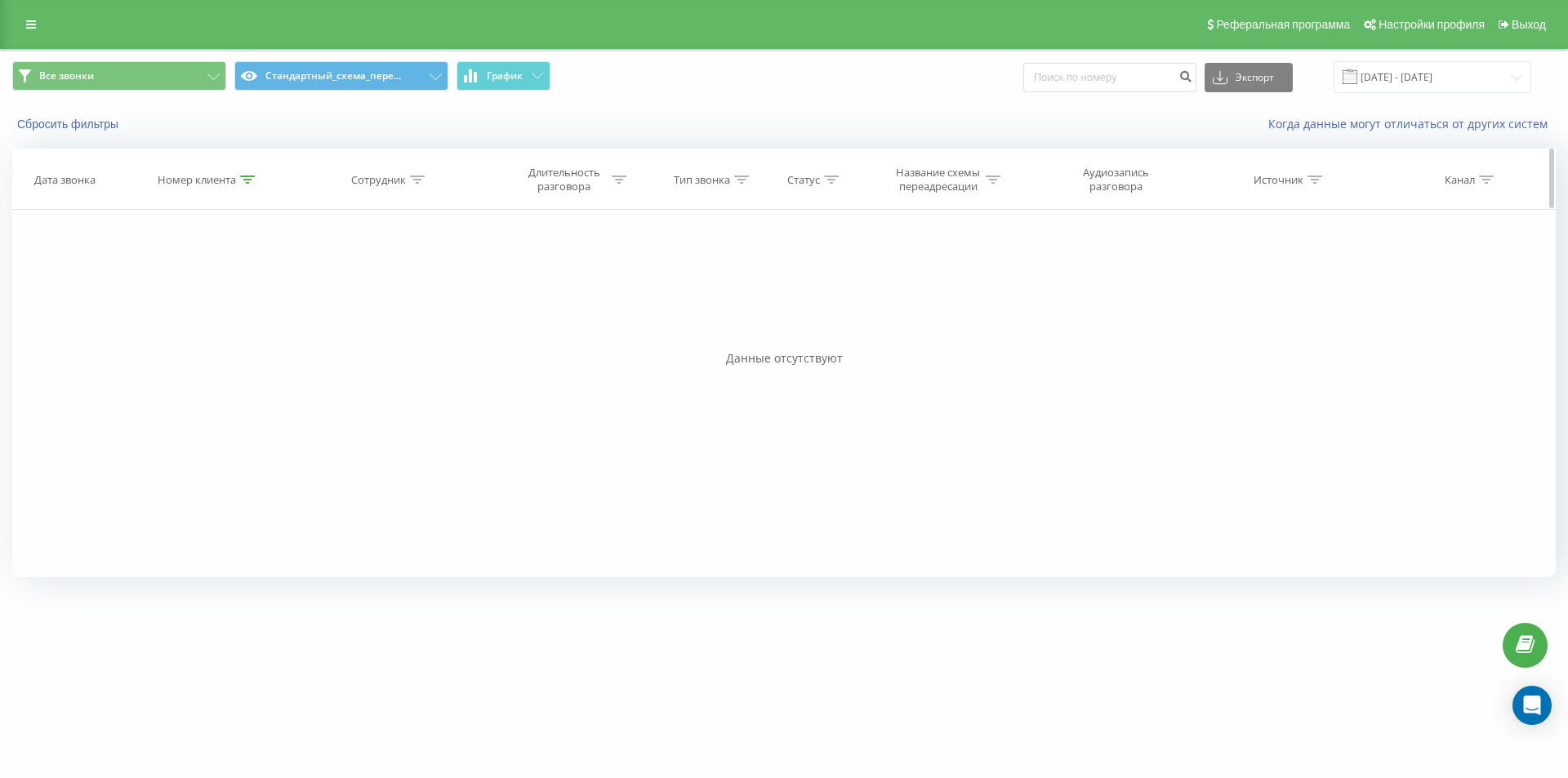
click at [247, 175] on icon at bounding box center [247, 179] width 15 height 8
click at [196, 297] on input "380505873991" at bounding box center [208, 296] width 144 height 28
paste input "971299150"
click at [228, 331] on span "OK" at bounding box center [242, 329] width 46 height 25
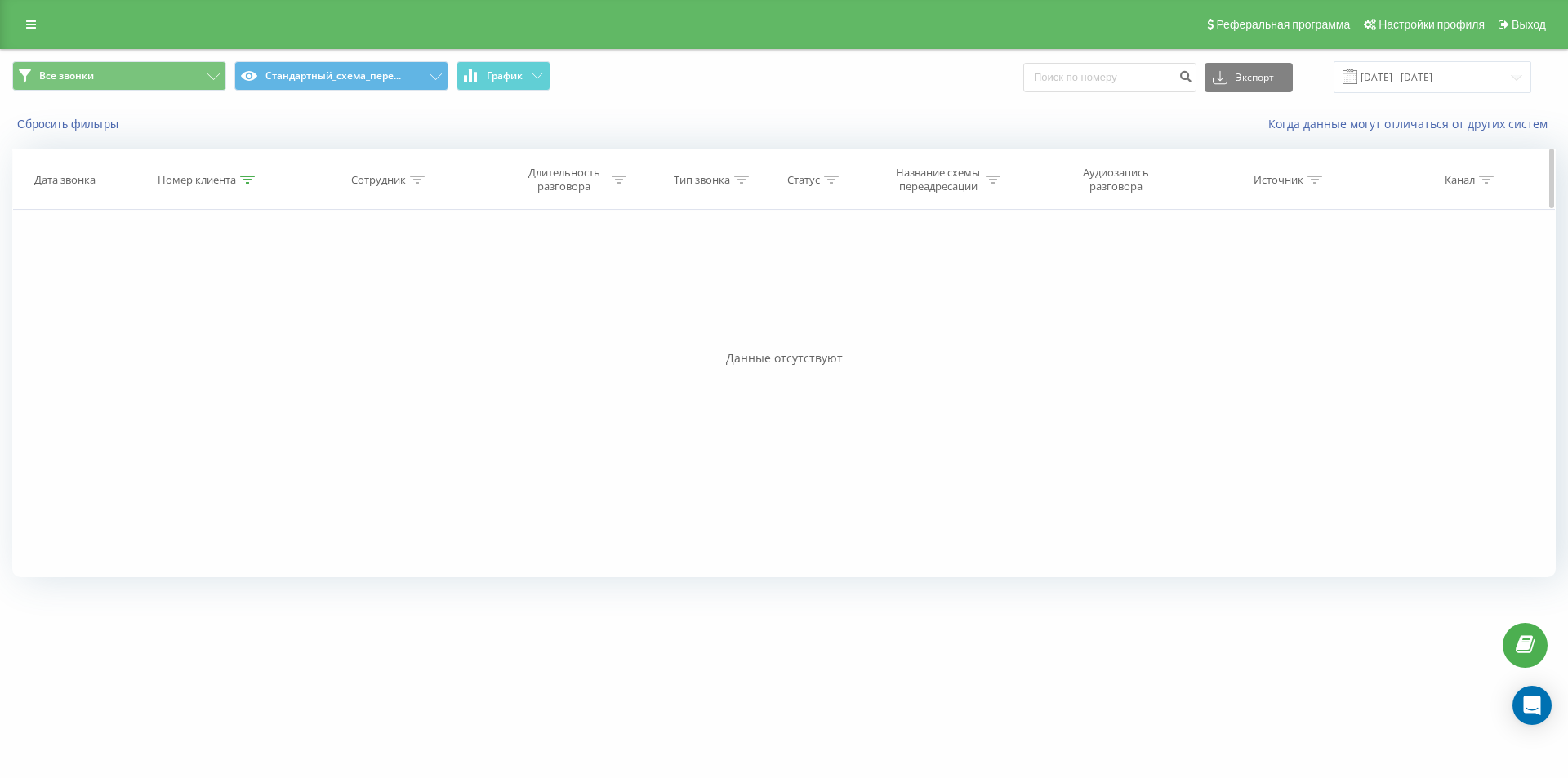
click at [246, 174] on div at bounding box center [247, 180] width 15 height 14
click at [216, 303] on input "380971299150" at bounding box center [208, 296] width 144 height 28
paste input "tel:[PHONE_NUMBER]"
drag, startPoint x: 156, startPoint y: 293, endPoint x: 120, endPoint y: 293, distance: 36.0
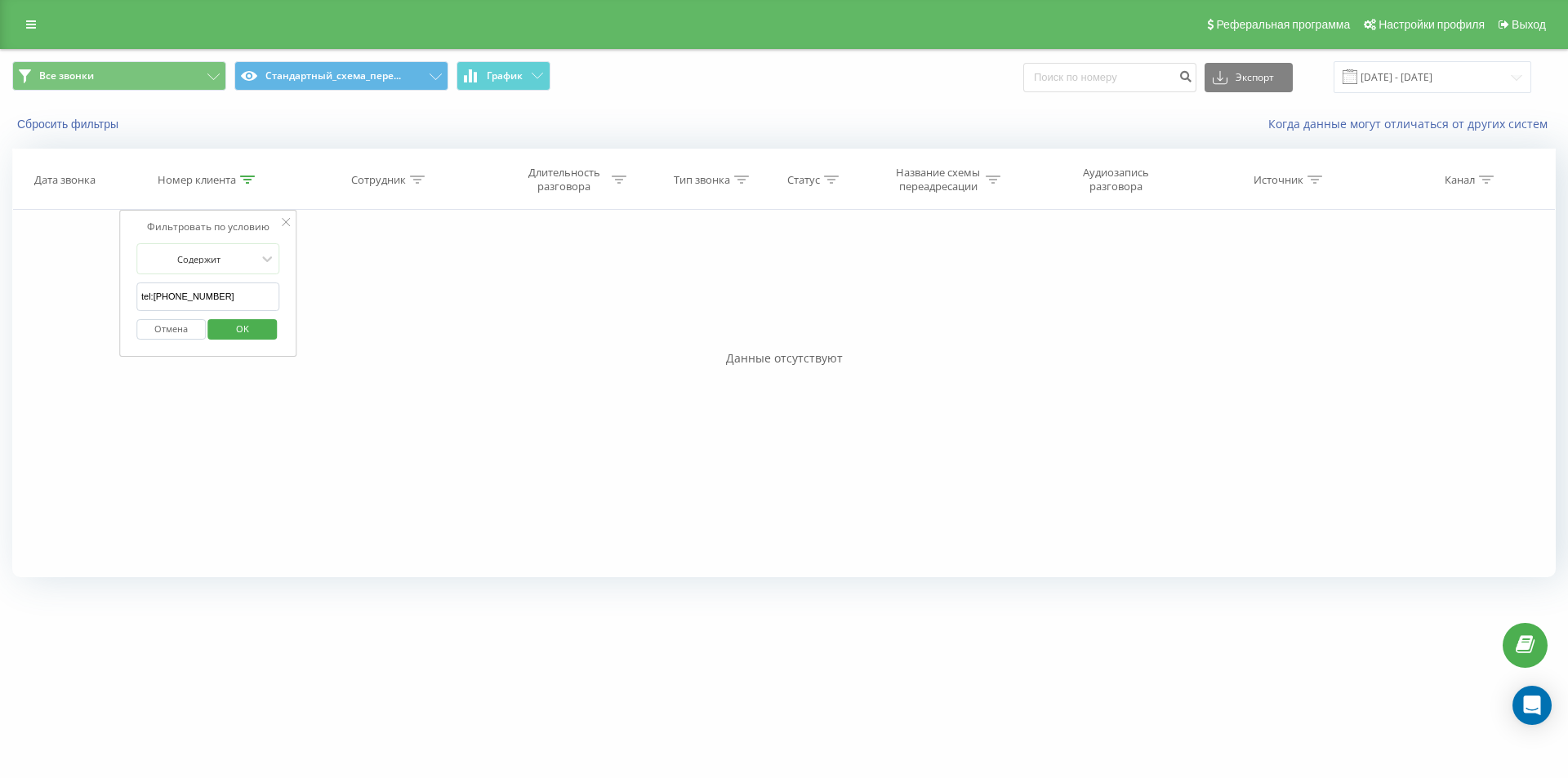
click at [120, 293] on div "Фильтровать по условию Содержит tel:+380937220777 Отмена OK" at bounding box center [208, 283] width 178 height 147
click button "OK" at bounding box center [242, 329] width 69 height 20
click at [246, 175] on icon at bounding box center [247, 179] width 15 height 8
click at [206, 306] on input "380937220777" at bounding box center [208, 296] width 144 height 28
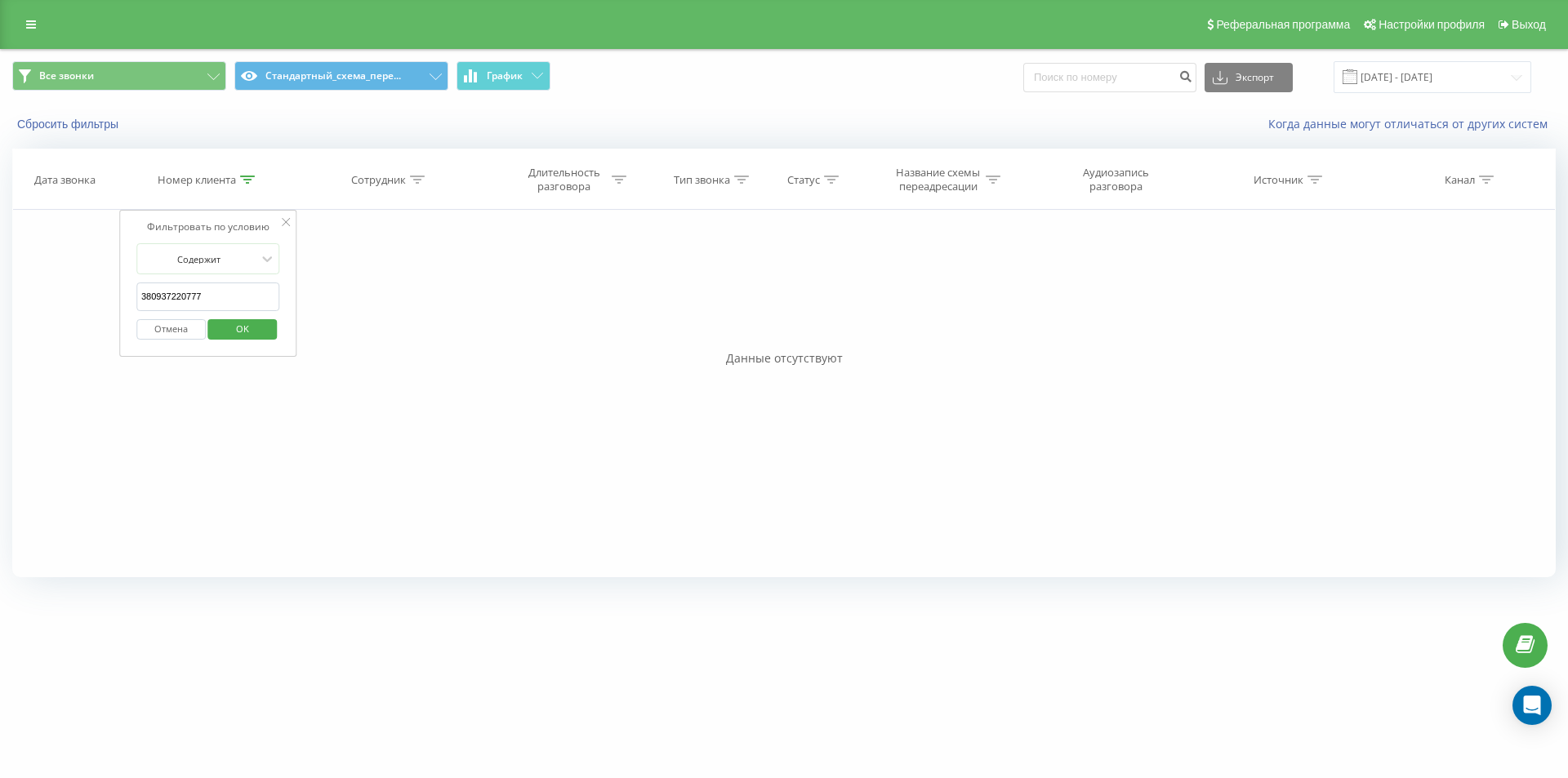
paste input "85380965"
click at [236, 325] on span "OK" at bounding box center [242, 329] width 46 height 25
click at [242, 179] on icon at bounding box center [247, 179] width 15 height 8
click at [209, 295] on input "380985380965" at bounding box center [208, 296] width 144 height 28
paste input "50720200"
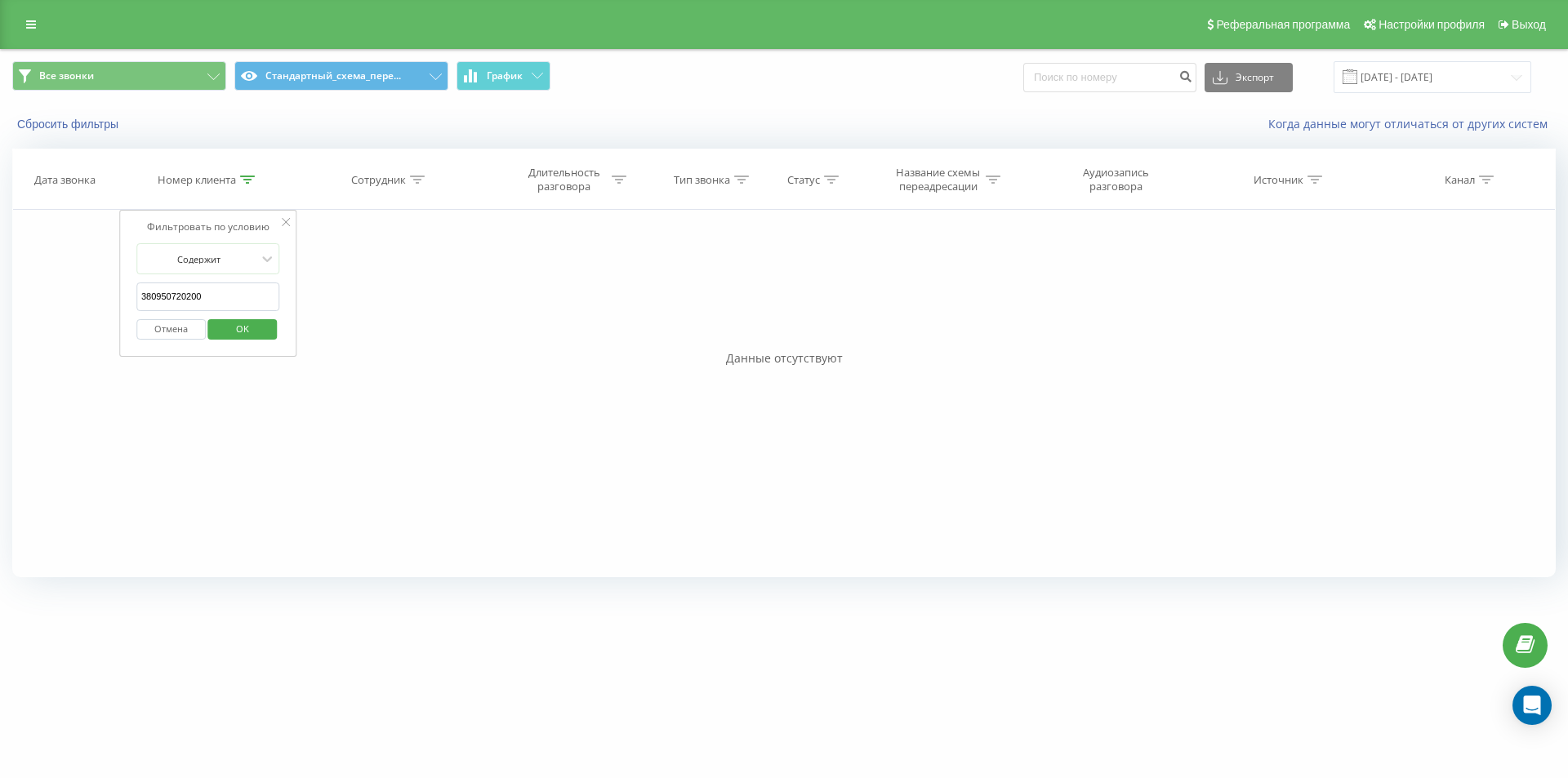
click at [209, 295] on input "380950720200" at bounding box center [208, 296] width 144 height 28
click at [232, 318] on span "OK" at bounding box center [242, 329] width 46 height 25
click at [246, 175] on icon at bounding box center [247, 179] width 15 height 8
click at [226, 296] on input "380950720200" at bounding box center [208, 296] width 144 height 28
drag, startPoint x: 226, startPoint y: 296, endPoint x: 228, endPoint y: 325, distance: 29.1
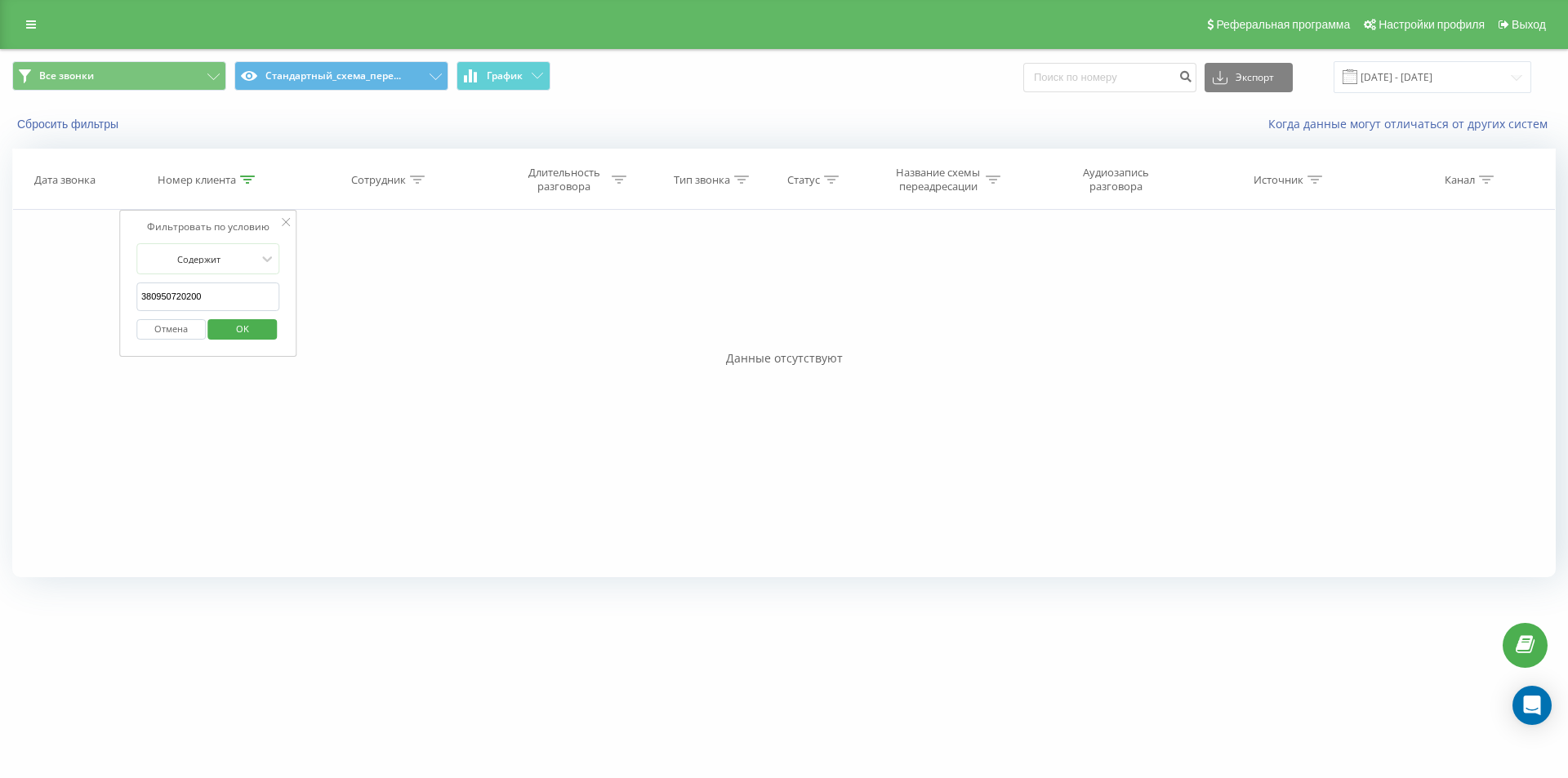
click at [225, 297] on input "380950720200" at bounding box center [208, 296] width 144 height 28
paste input "673003347"
click at [228, 336] on span "OK" at bounding box center [242, 329] width 46 height 25
click at [246, 188] on th "Номер клиента" at bounding box center [207, 180] width 175 height 60
click at [256, 179] on div "Номер клиента" at bounding box center [207, 180] width 175 height 14
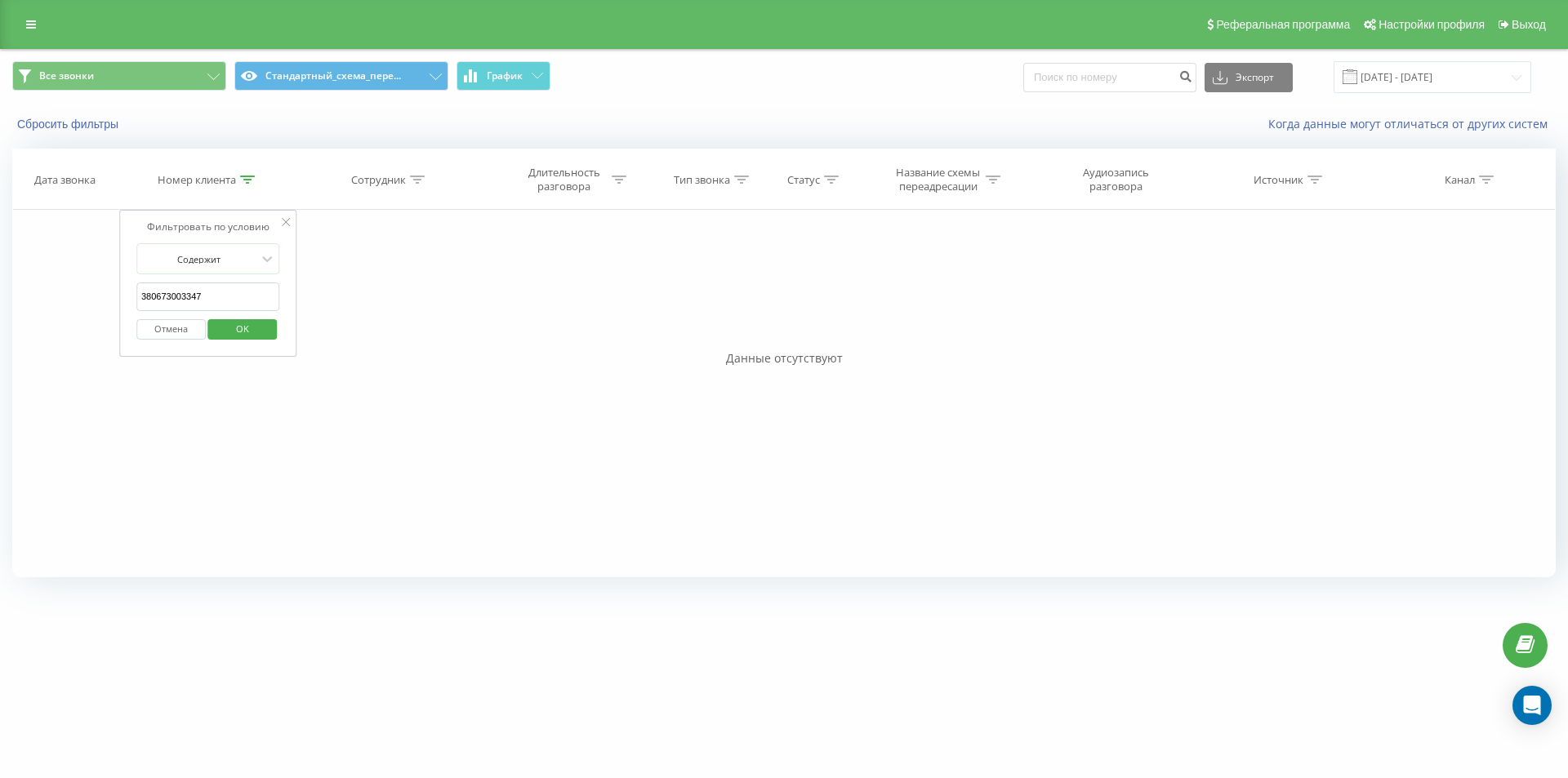
click at [236, 293] on input "380673003347" at bounding box center [208, 296] width 144 height 28
click at [227, 302] on input "380673003347" at bounding box center [208, 296] width 144 height 28
paste input "504499912"
click at [227, 302] on input "380504499912" at bounding box center [208, 296] width 144 height 28
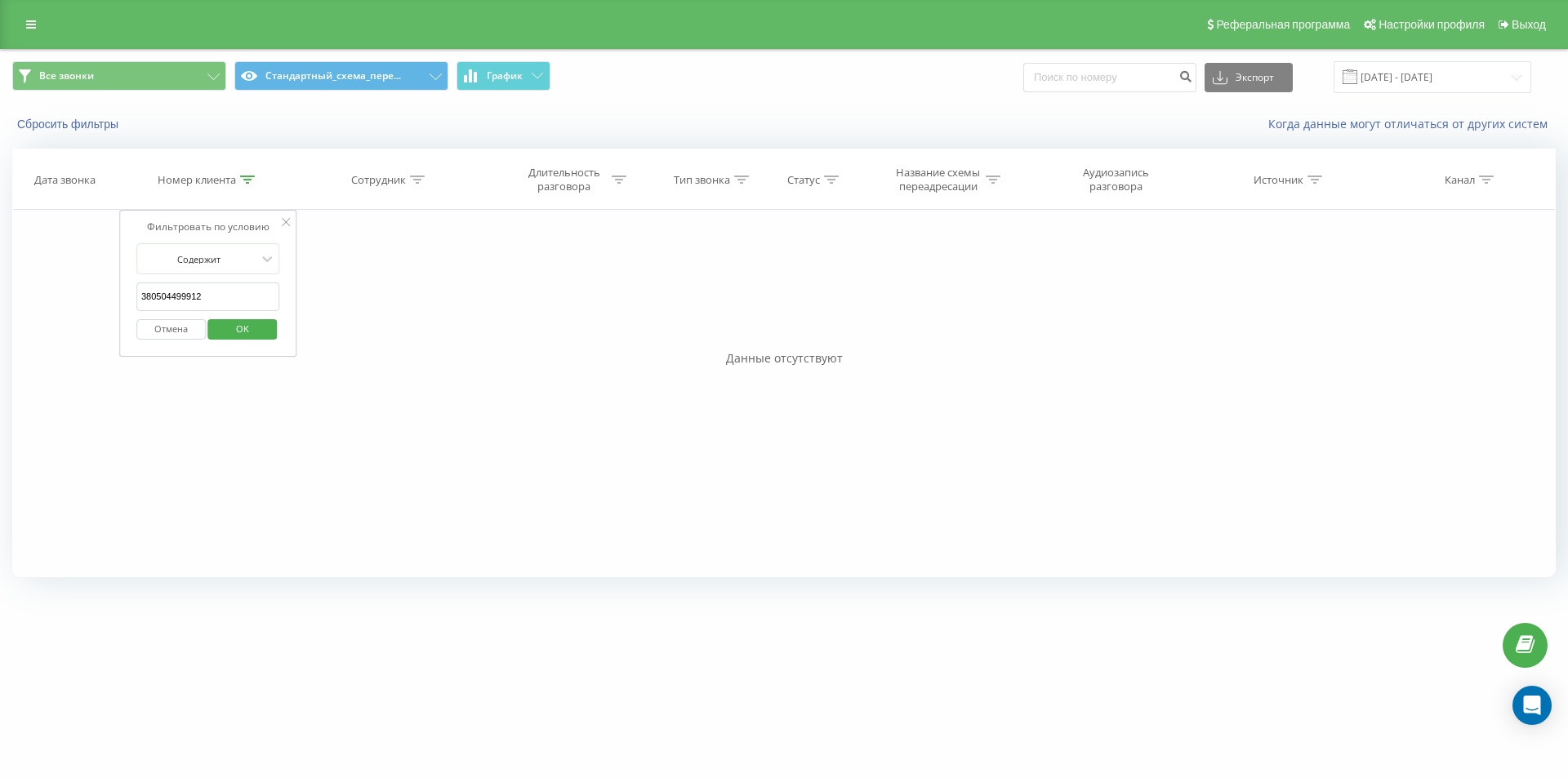
drag, startPoint x: 234, startPoint y: 323, endPoint x: 344, endPoint y: 302, distance: 112.0
click at [236, 323] on span "OK" at bounding box center [242, 329] width 46 height 25
click at [238, 175] on div "Номер клиента" at bounding box center [206, 180] width 97 height 14
click at [232, 288] on input "380504499912" at bounding box center [208, 296] width 144 height 28
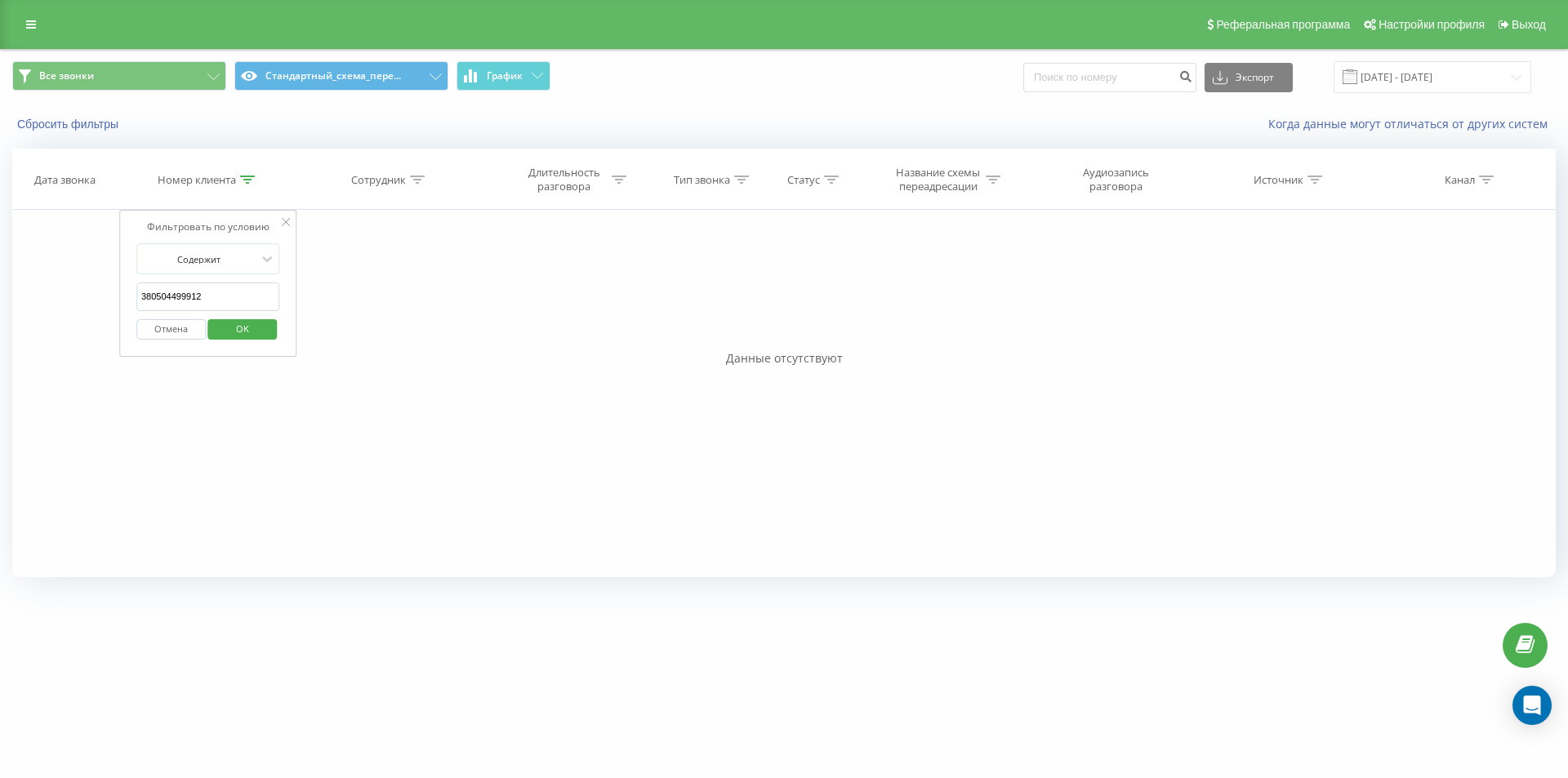
paste input "634079797"
click at [227, 328] on span "OK" at bounding box center [242, 329] width 46 height 25
click at [241, 179] on icon at bounding box center [247, 179] width 15 height 8
click at [227, 297] on input "380634079797" at bounding box center [208, 296] width 144 height 28
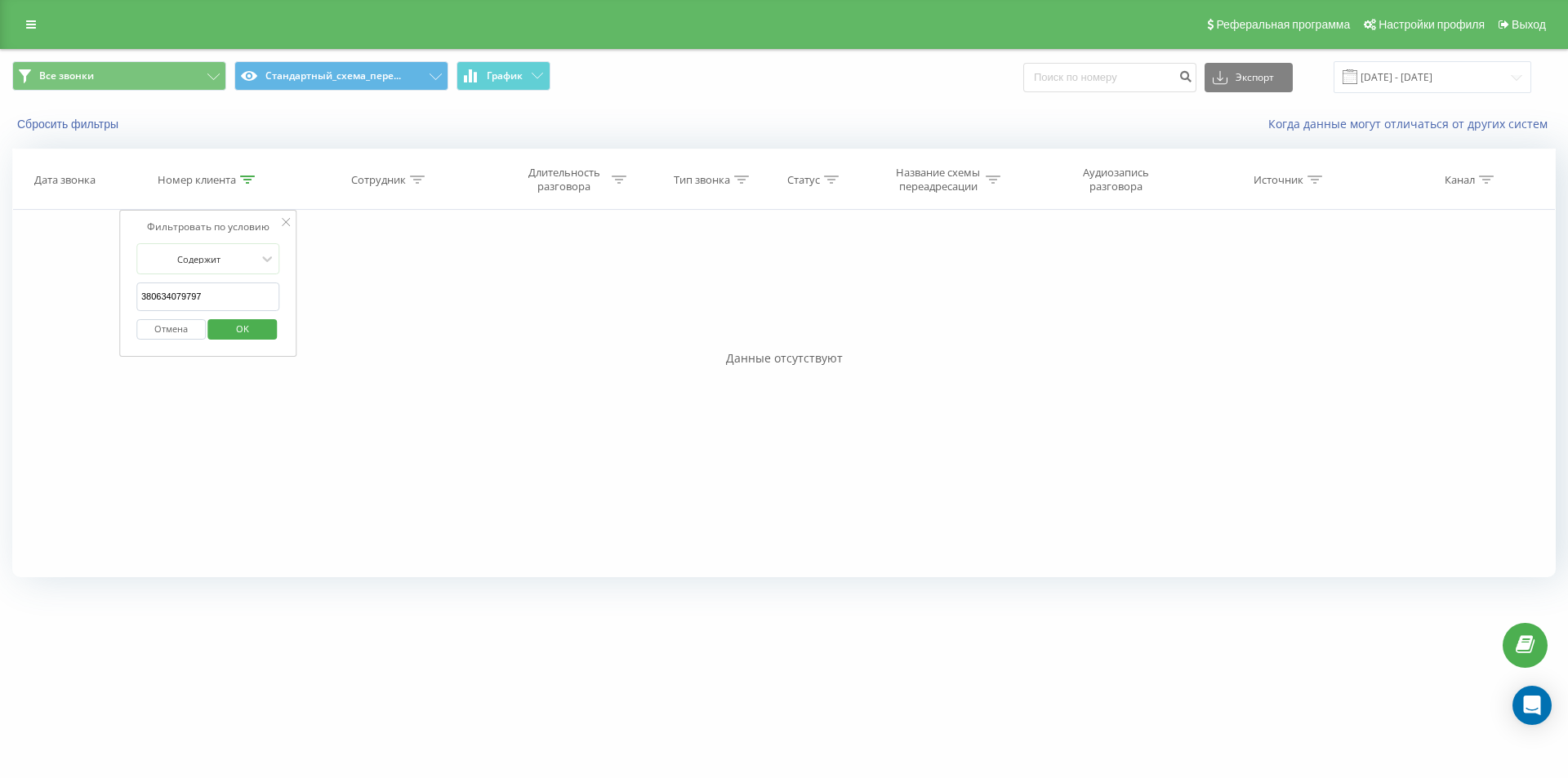
paste input "75464900"
drag, startPoint x: 225, startPoint y: 331, endPoint x: 398, endPoint y: 46, distance: 333.4
click at [227, 331] on span "OK" at bounding box center [242, 329] width 46 height 25
click at [248, 186] on div at bounding box center [247, 180] width 15 height 14
click at [225, 293] on input "380675464900" at bounding box center [208, 296] width 144 height 28
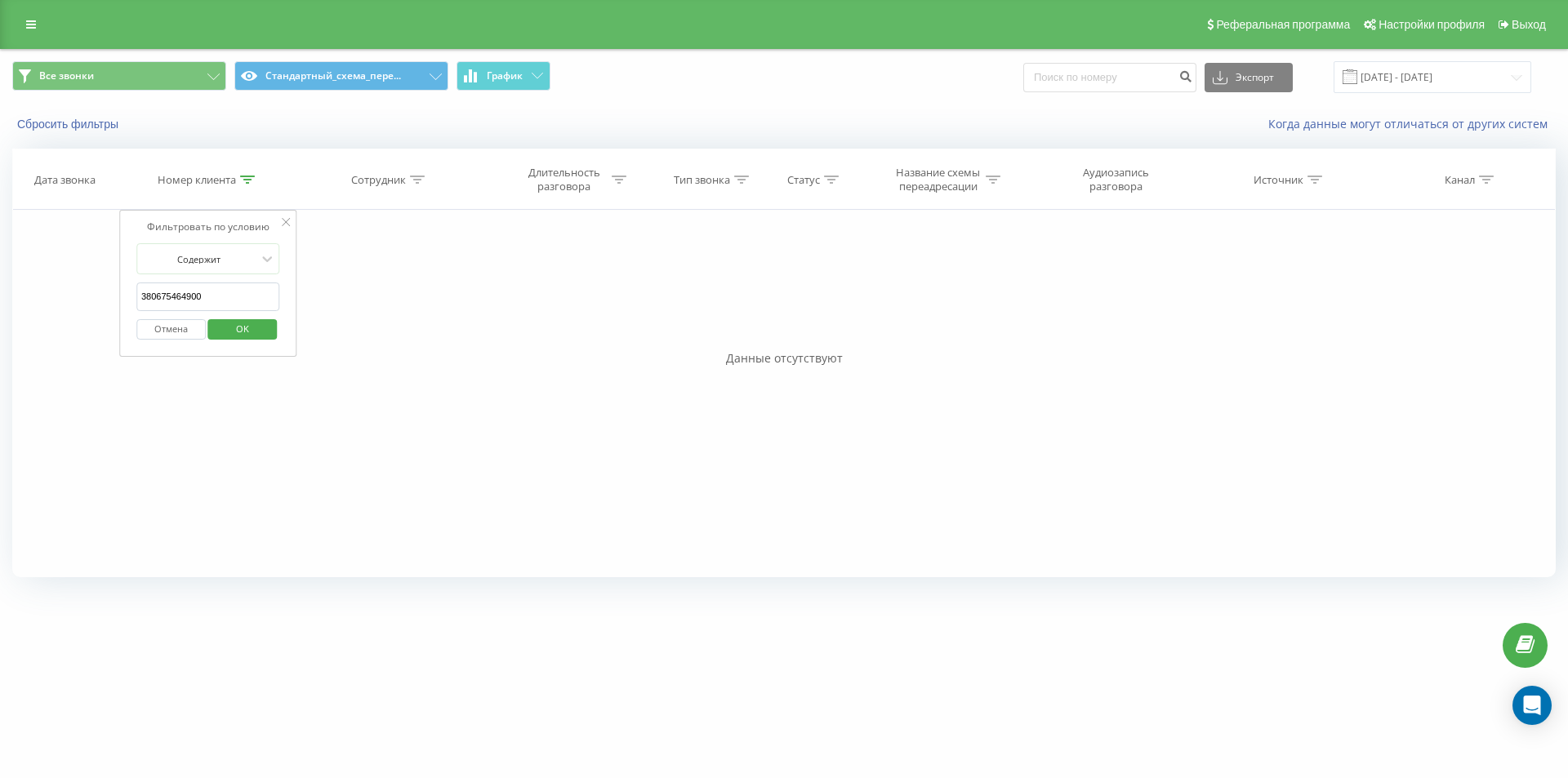
click at [225, 293] on input "380675464900" at bounding box center [208, 296] width 144 height 28
paste input "999727897"
click at [223, 328] on span "OK" at bounding box center [242, 329] width 46 height 25
click at [246, 181] on icon at bounding box center [247, 179] width 15 height 8
click at [233, 301] on input "380999727897" at bounding box center [208, 296] width 144 height 28
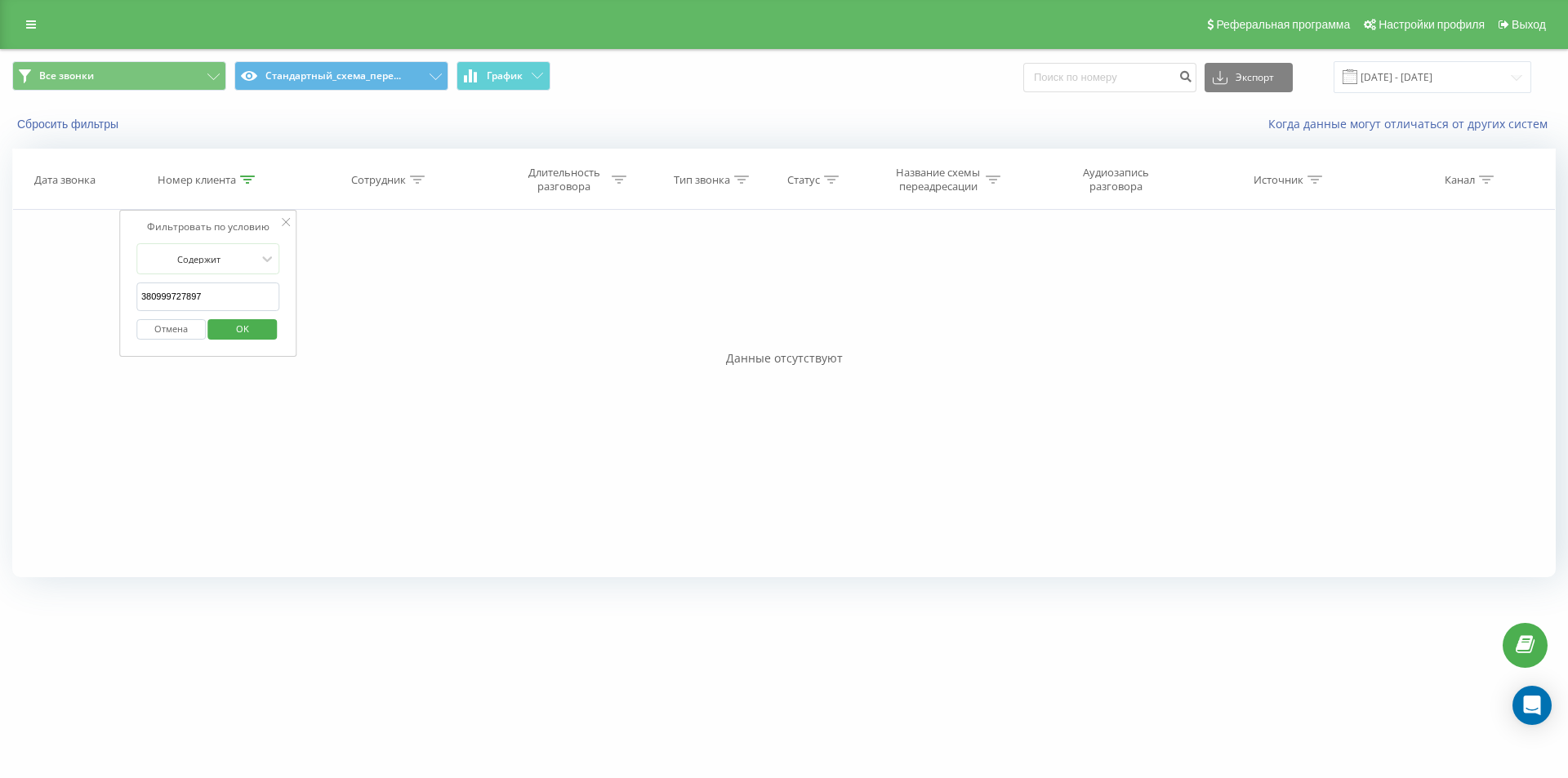
click at [233, 301] on input "380999727897" at bounding box center [208, 296] width 144 height 28
paste input "736205790"
click at [233, 332] on span "OK" at bounding box center [242, 329] width 46 height 25
click at [248, 181] on icon at bounding box center [247, 179] width 15 height 8
click at [258, 282] on form "Содержит 380736205790 Отмена OK" at bounding box center [208, 295] width 144 height 104
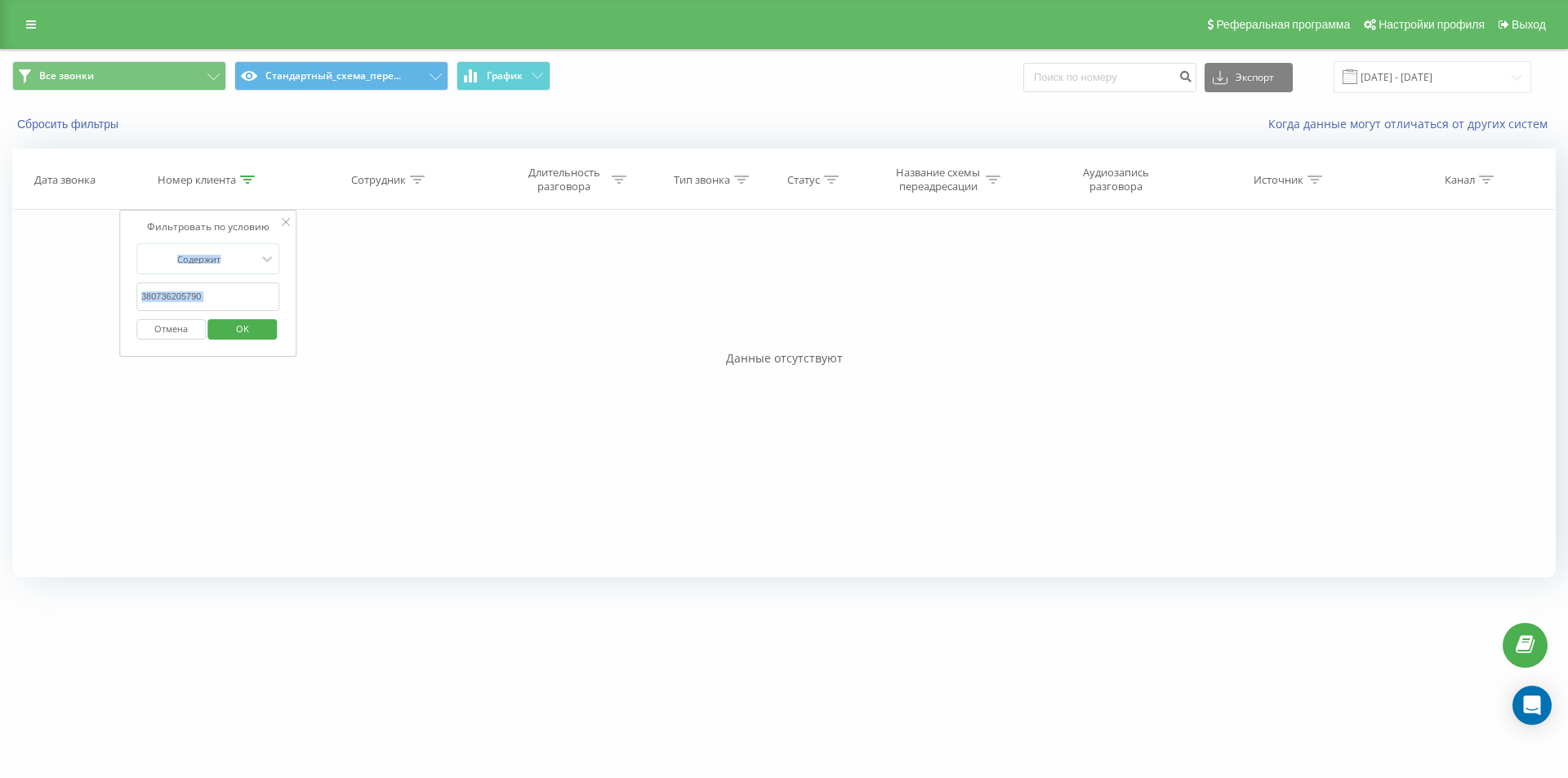
click at [257, 283] on form "Содержит 380736205790 Отмена OK" at bounding box center [208, 295] width 144 height 104
click at [255, 288] on input "380736205790" at bounding box center [208, 296] width 144 height 28
paste input "639668078"
drag, startPoint x: 247, startPoint y: 330, endPoint x: 411, endPoint y: 89, distance: 291.5
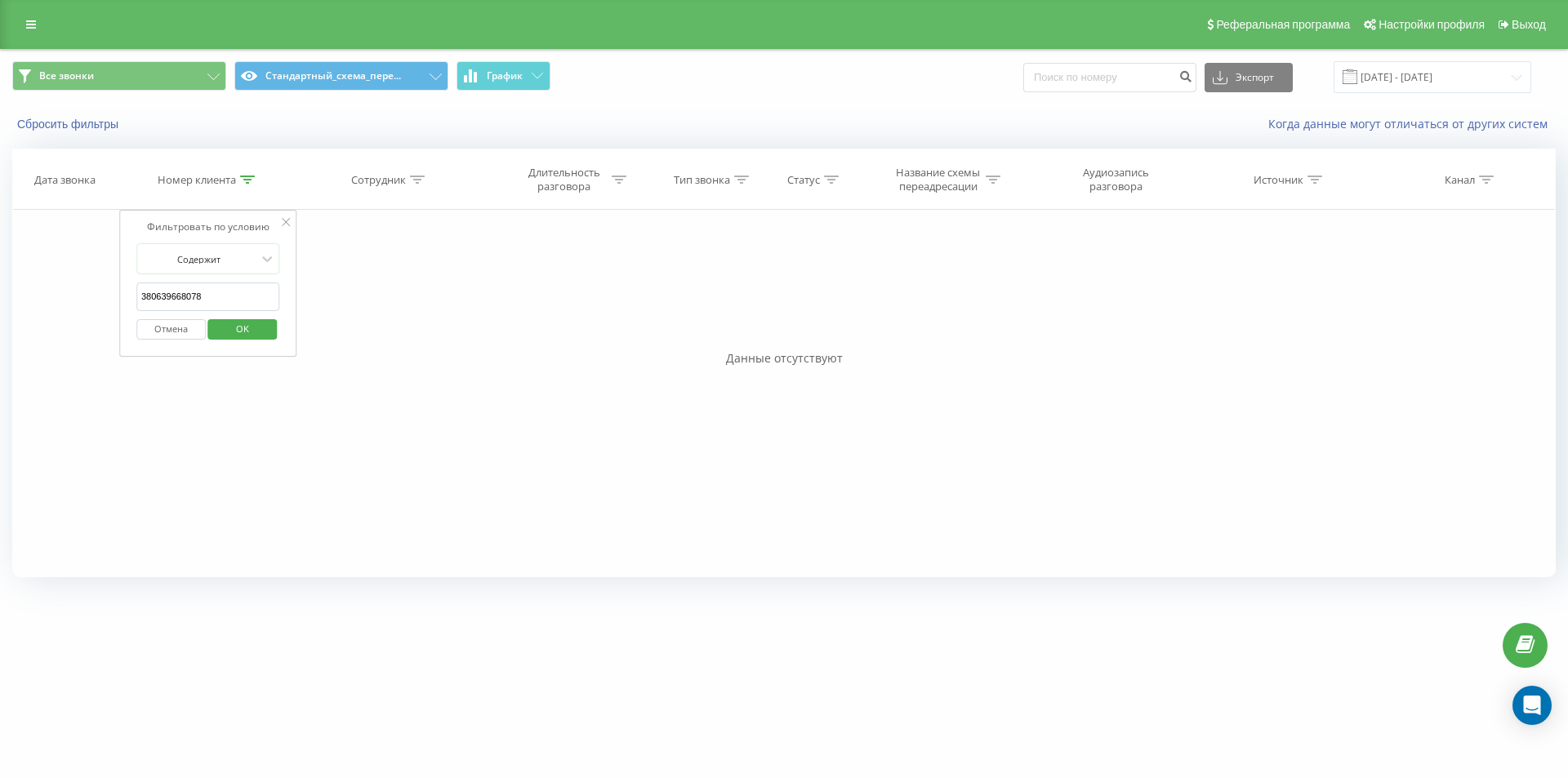
click at [247, 331] on span "OK" at bounding box center [242, 329] width 46 height 25
click at [249, 182] on icon at bounding box center [247, 179] width 15 height 8
click at [217, 299] on input "380639668078" at bounding box center [208, 296] width 144 height 28
paste input "87614664"
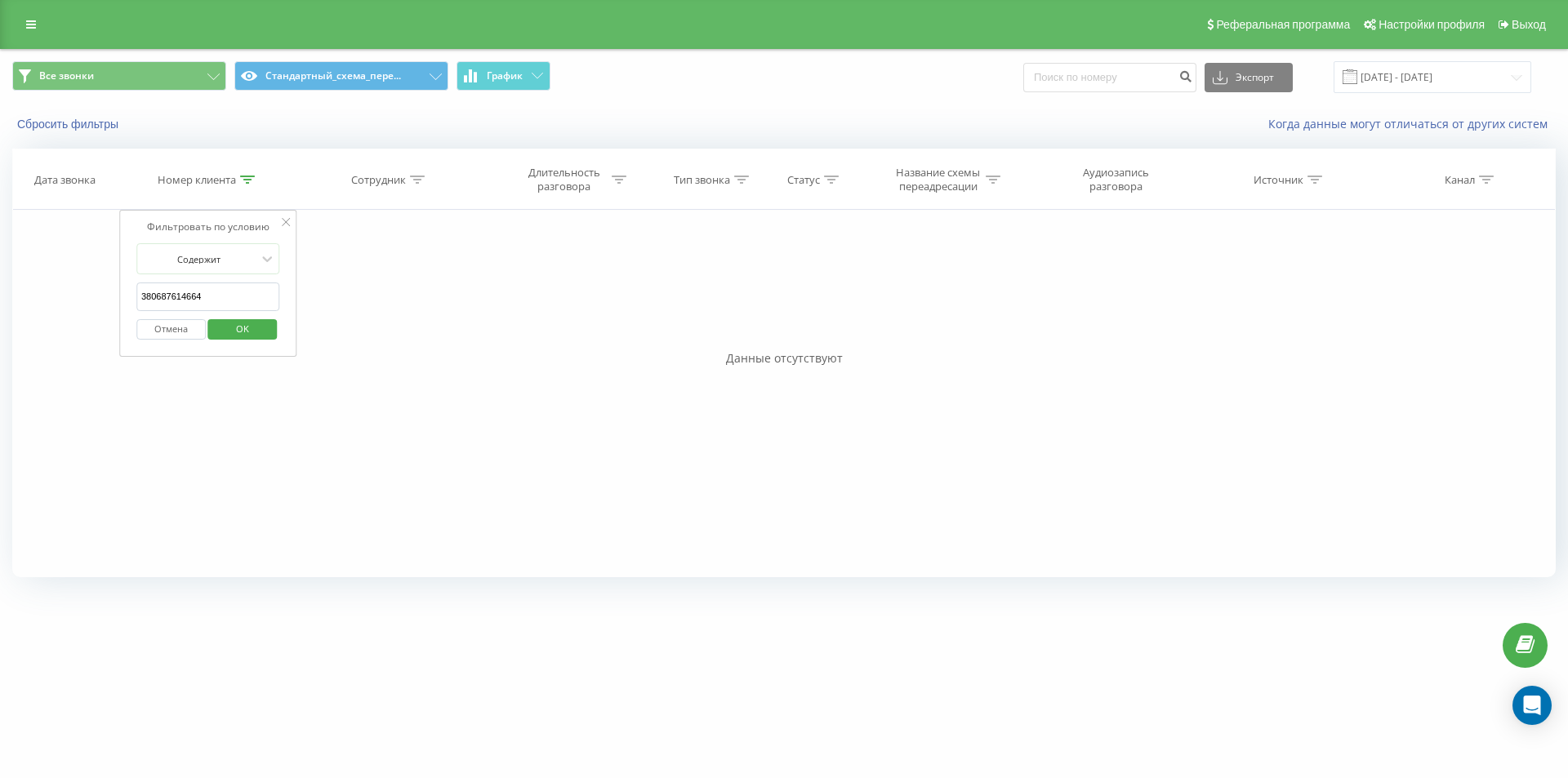
type input "380687614664"
click at [219, 328] on button "OK" at bounding box center [242, 329] width 69 height 20
